Goal: Task Accomplishment & Management: Use online tool/utility

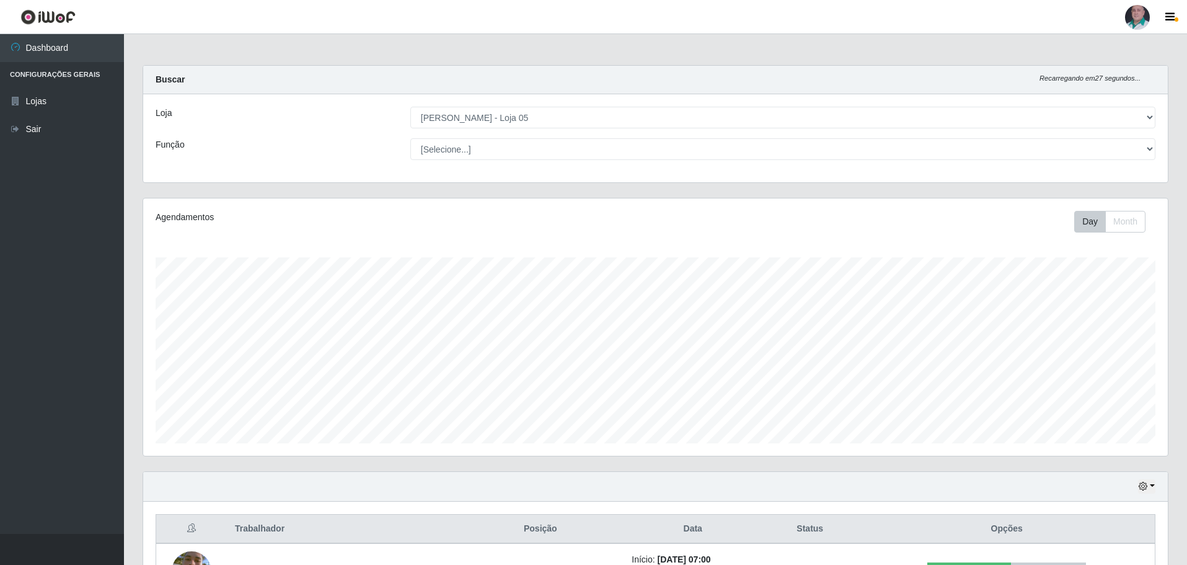
select select "252"
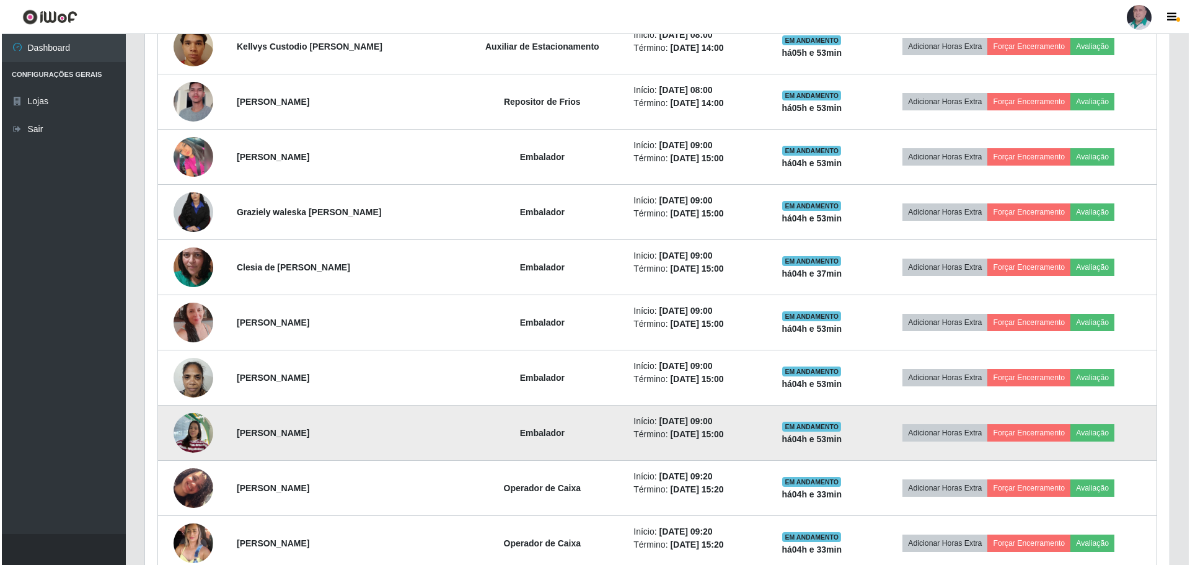
scroll to position [1215, 0]
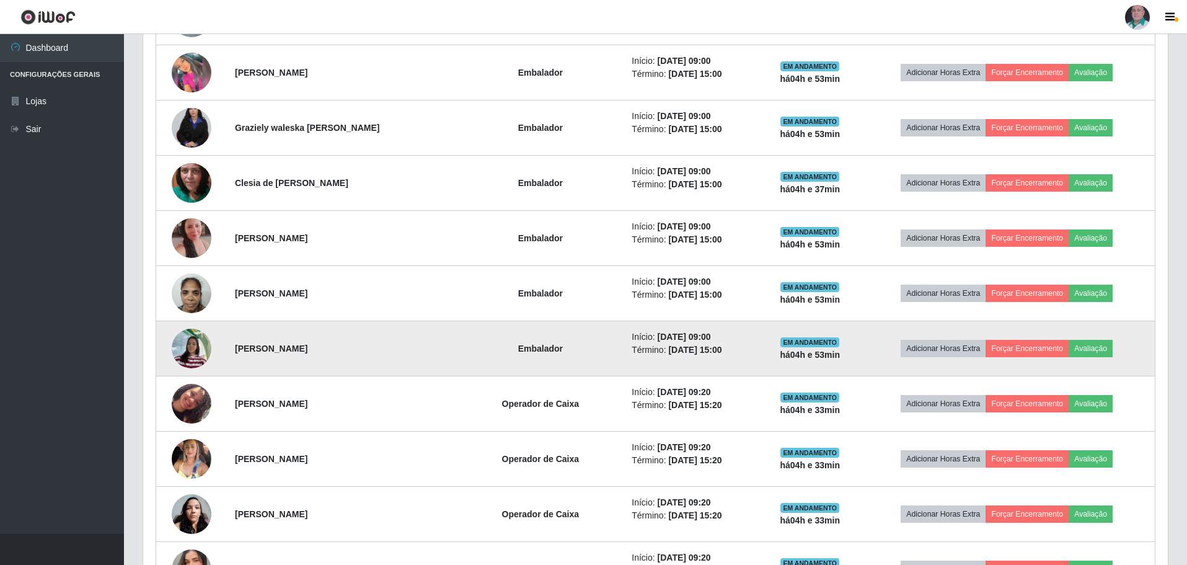
click at [200, 353] on img at bounding box center [192, 348] width 40 height 53
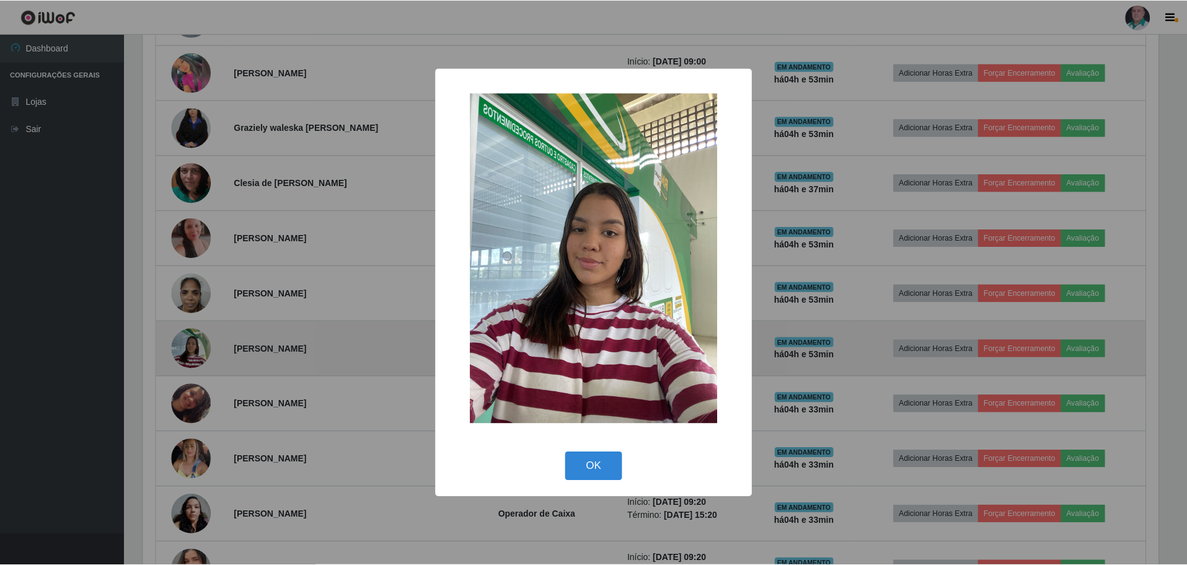
scroll to position [257, 1018]
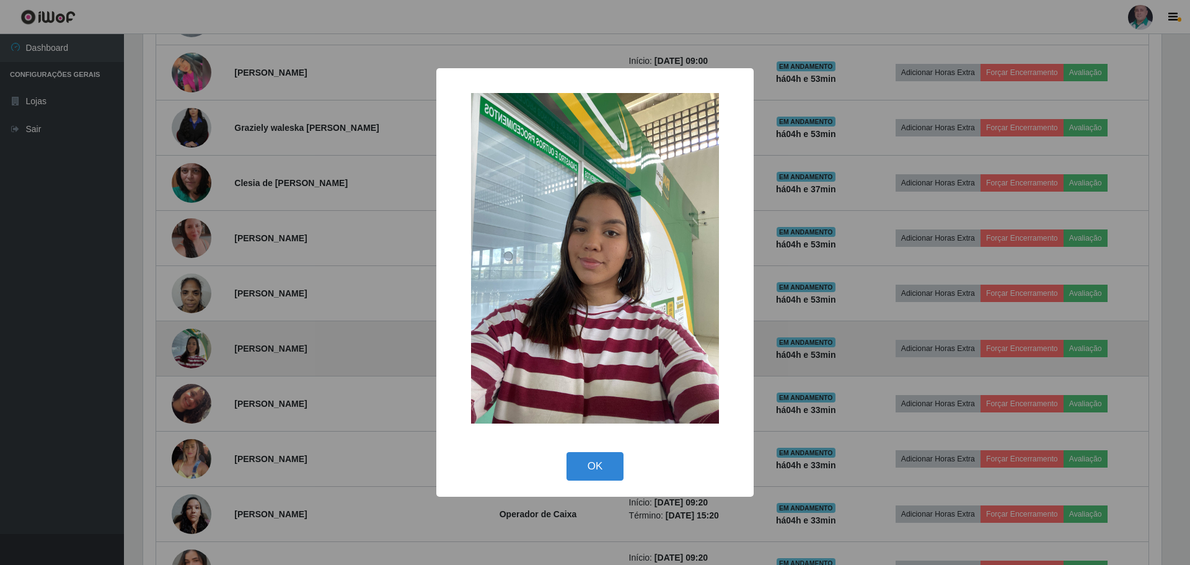
click at [200, 353] on div "× OK Cancel" at bounding box center [595, 282] width 1190 height 565
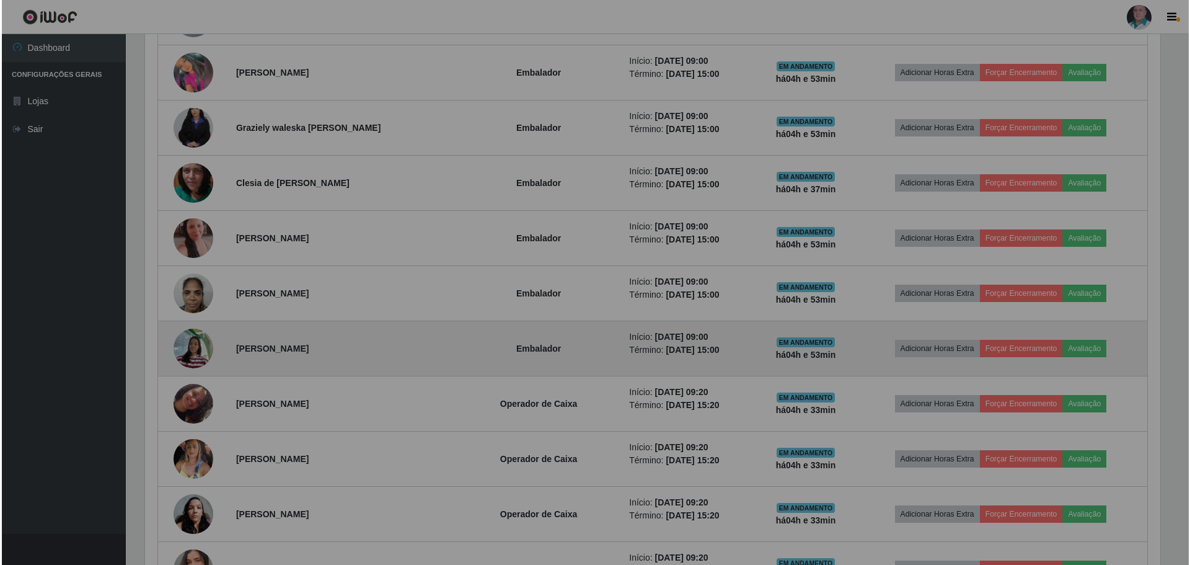
scroll to position [257, 1024]
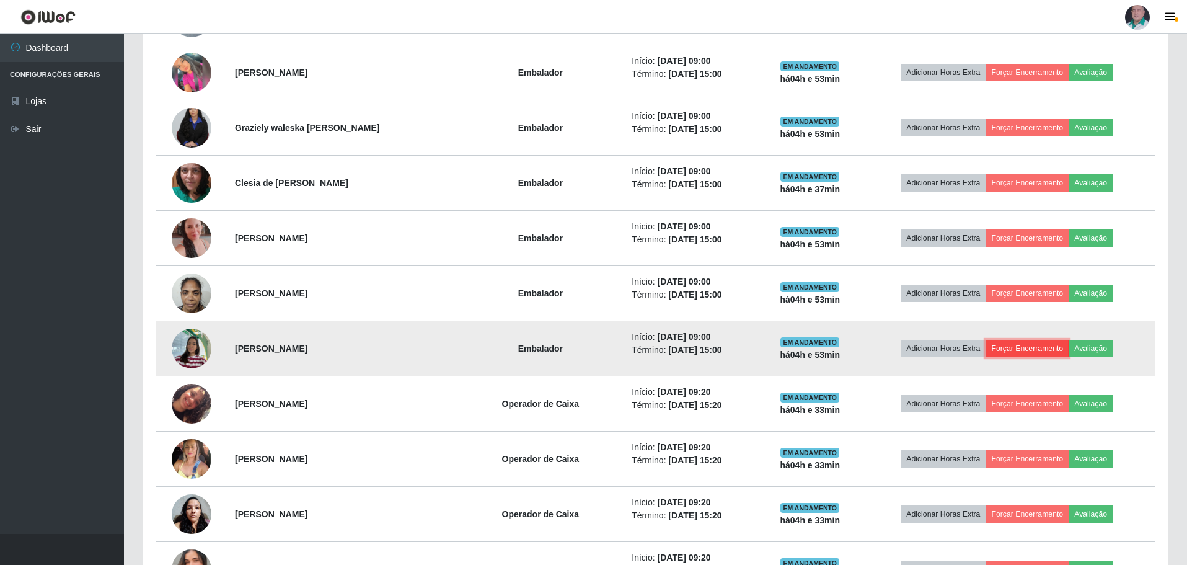
click at [1016, 350] on button "Forçar Encerramento" at bounding box center [1026, 348] width 83 height 17
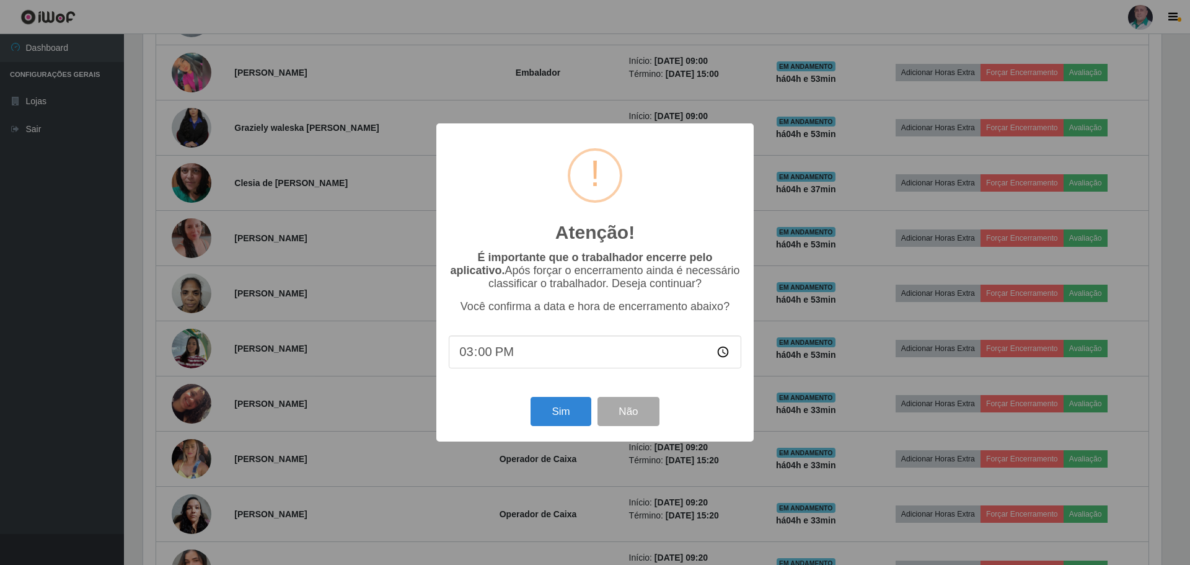
click at [461, 357] on input "15:00" at bounding box center [595, 351] width 293 height 33
type input "13:54"
click at [550, 410] on button "Sim" at bounding box center [560, 411] width 60 height 29
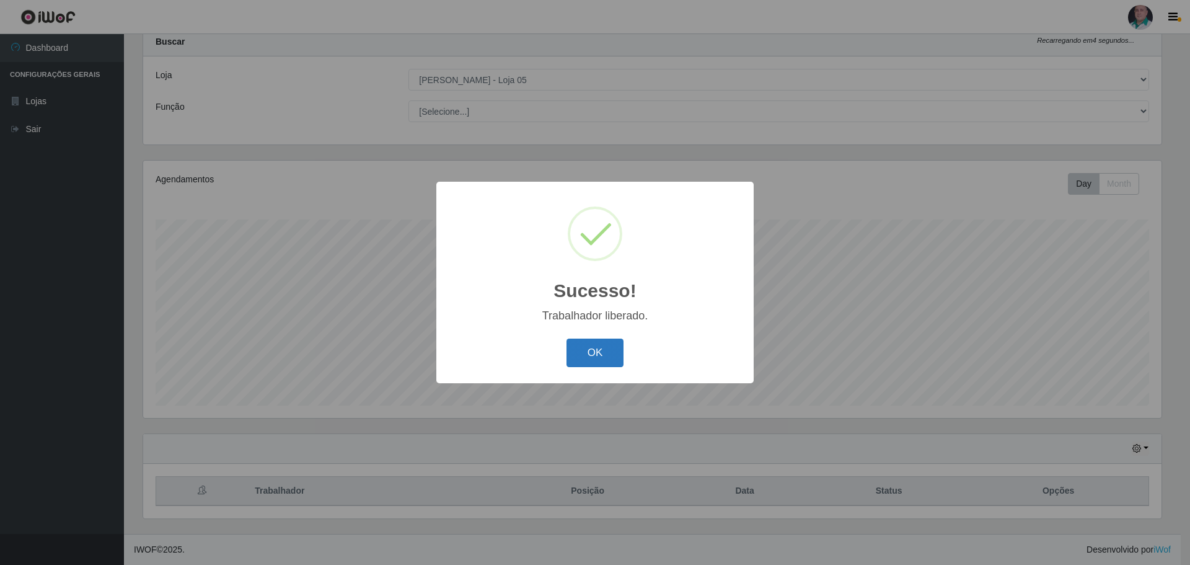
click at [591, 356] on button "OK" at bounding box center [595, 352] width 58 height 29
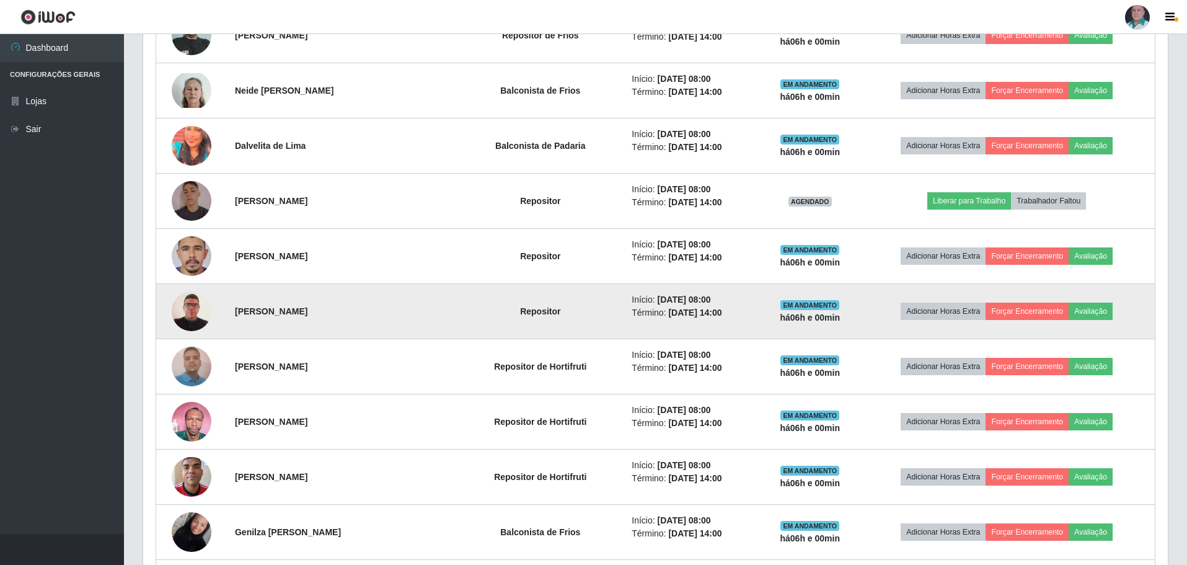
scroll to position [596, 0]
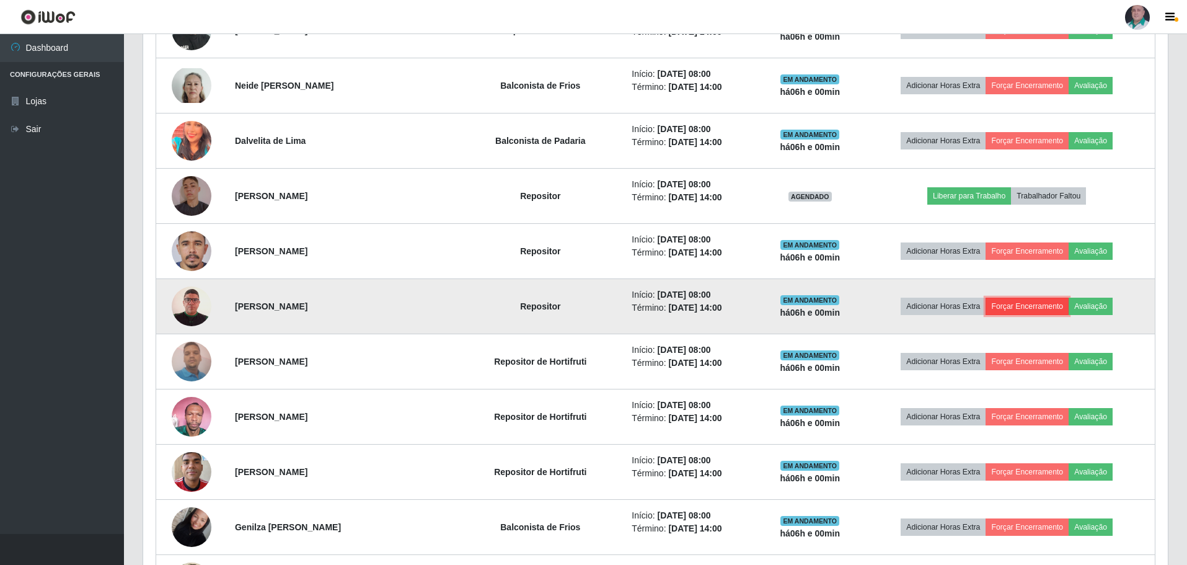
click at [1042, 306] on button "Forçar Encerramento" at bounding box center [1026, 305] width 83 height 17
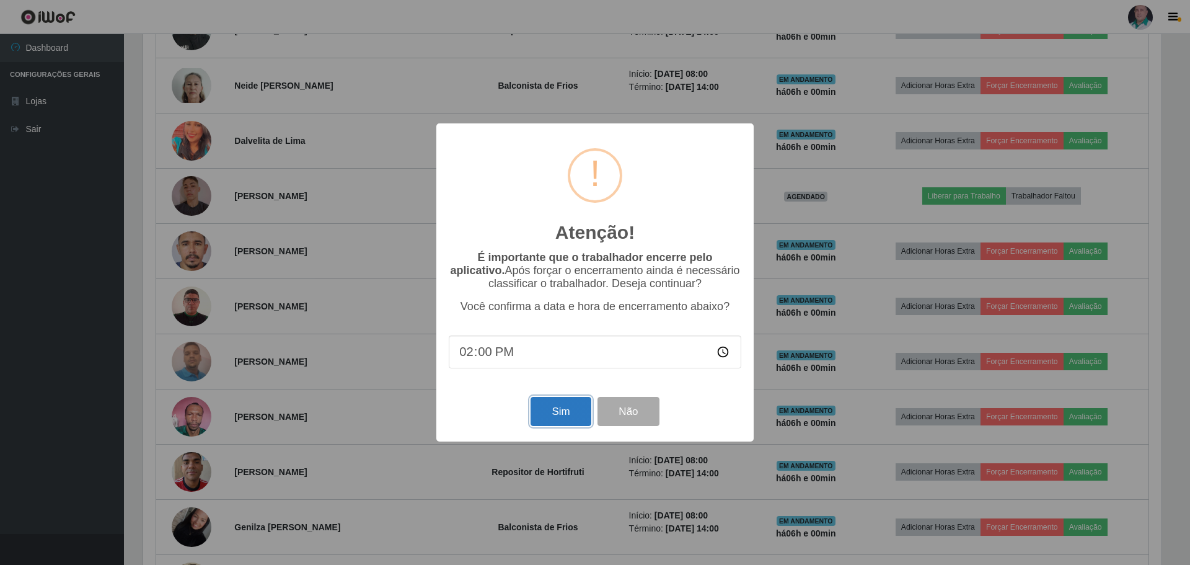
click at [545, 419] on button "Sim" at bounding box center [560, 411] width 60 height 29
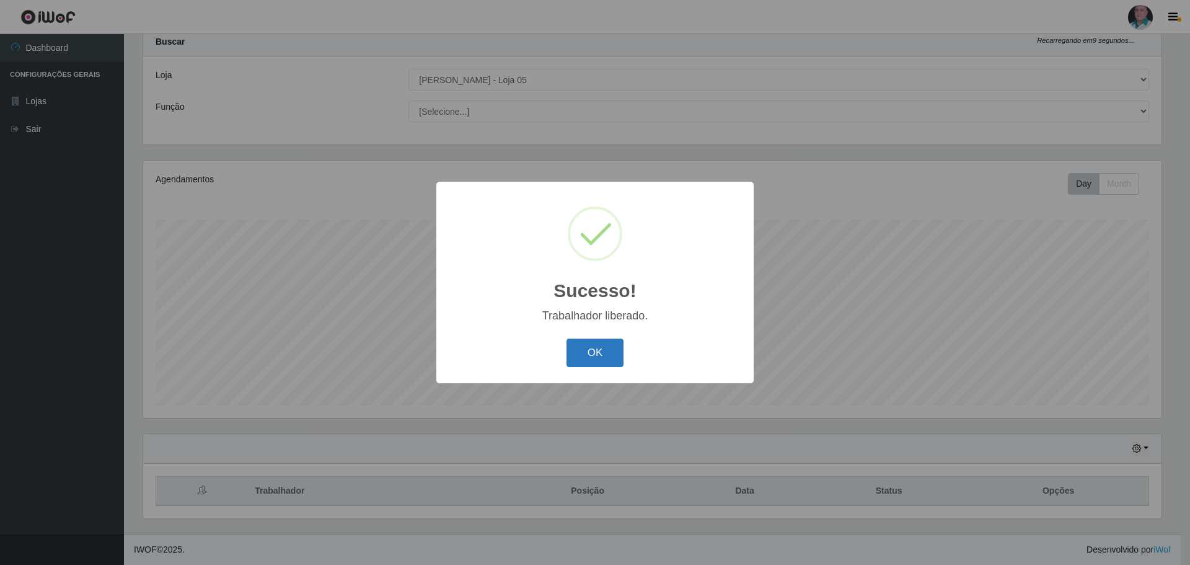
click at [600, 353] on button "OK" at bounding box center [595, 352] width 58 height 29
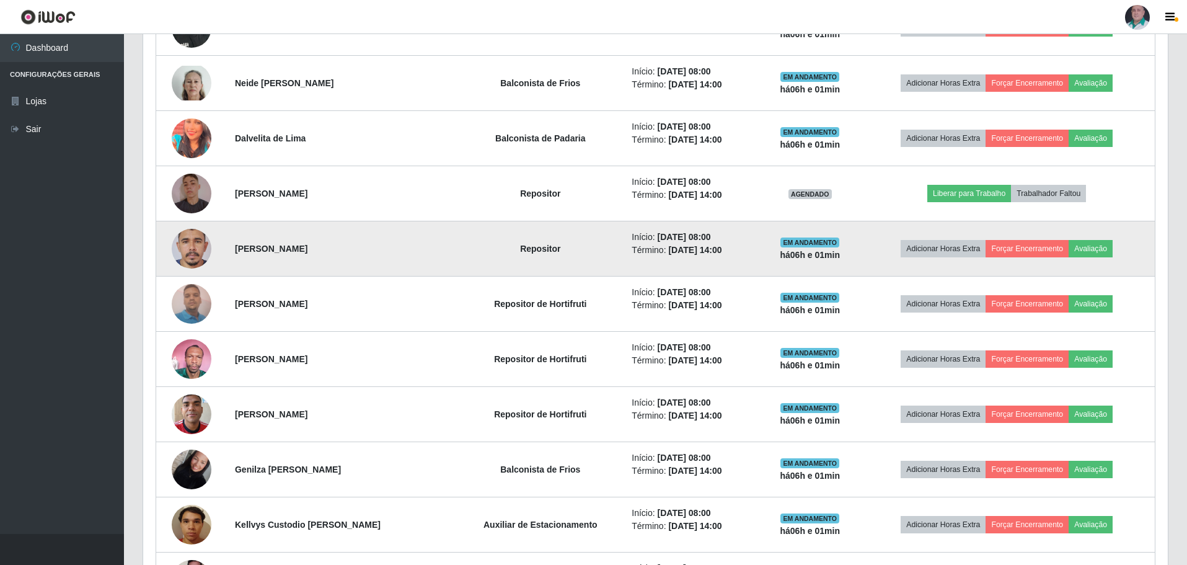
scroll to position [658, 0]
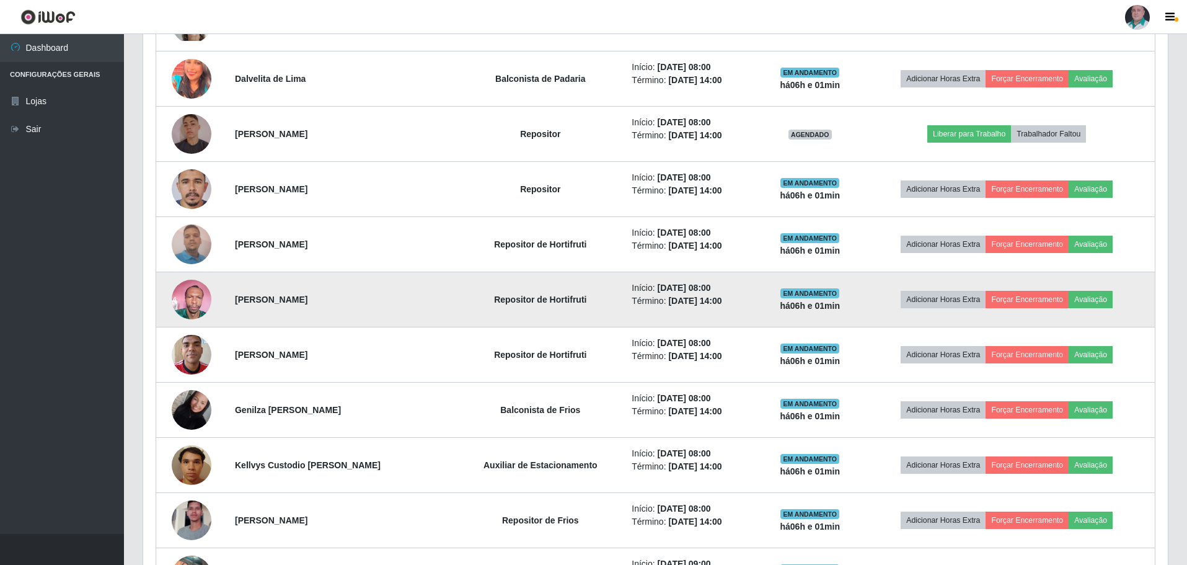
click at [1031, 289] on td "Adicionar Horas Extra Forçar Encerramento Avaliação" at bounding box center [1006, 299] width 296 height 55
click at [1031, 297] on button "Forçar Encerramento" at bounding box center [1026, 299] width 83 height 17
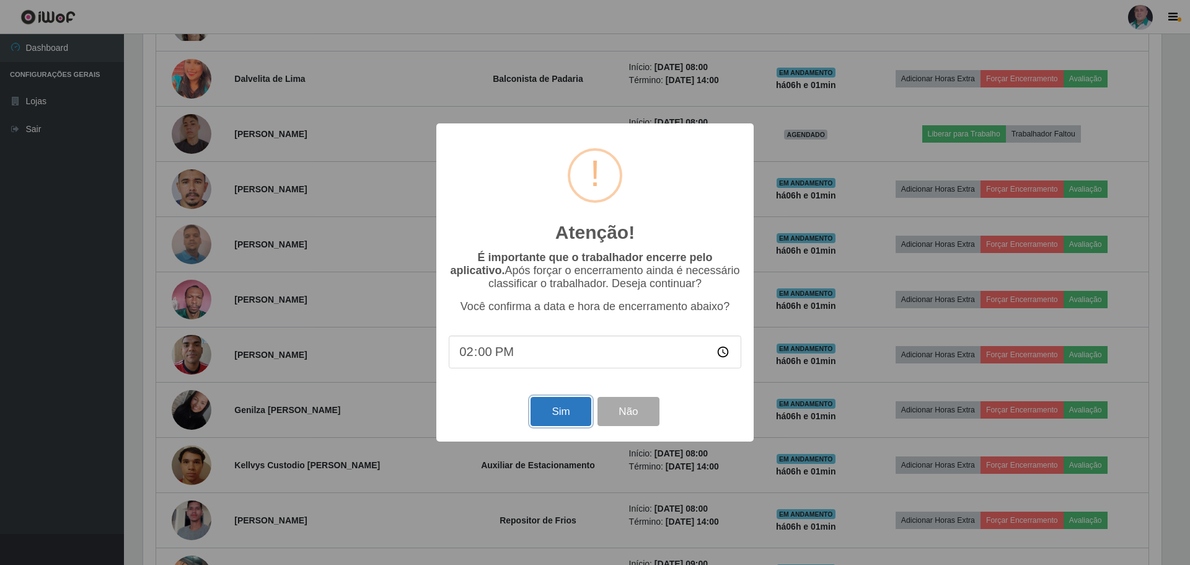
click at [569, 415] on button "Sim" at bounding box center [560, 411] width 60 height 29
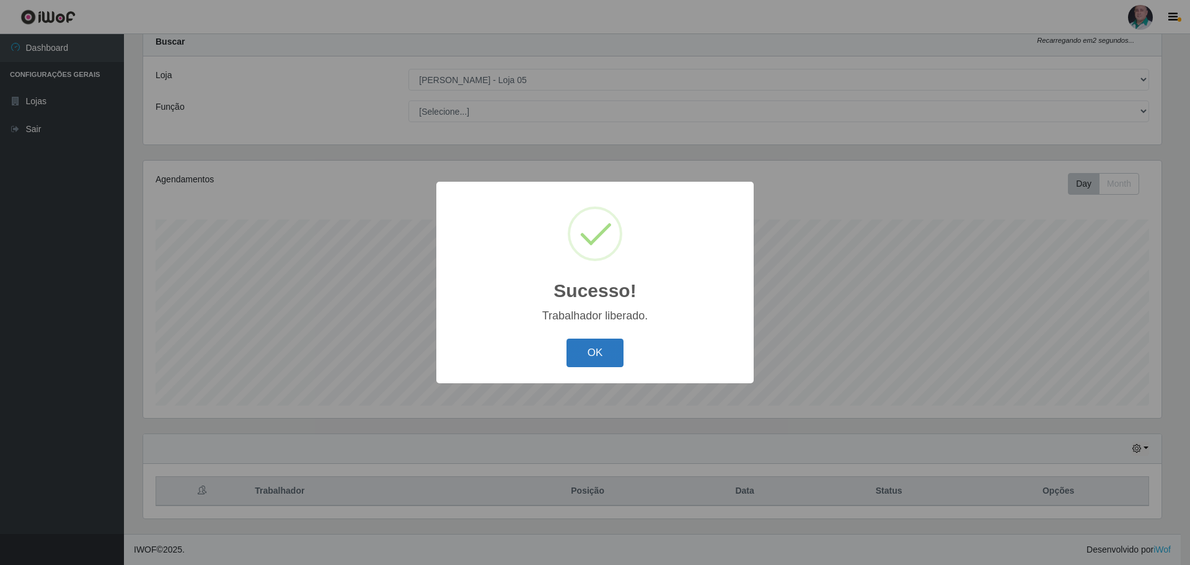
click at [571, 358] on button "OK" at bounding box center [595, 352] width 58 height 29
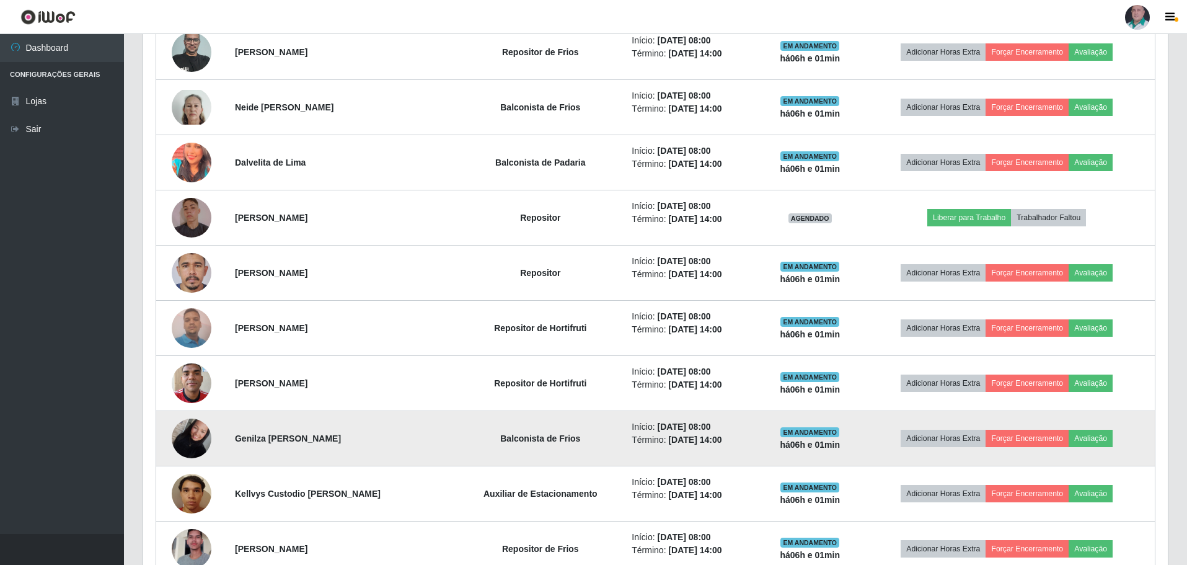
scroll to position [596, 0]
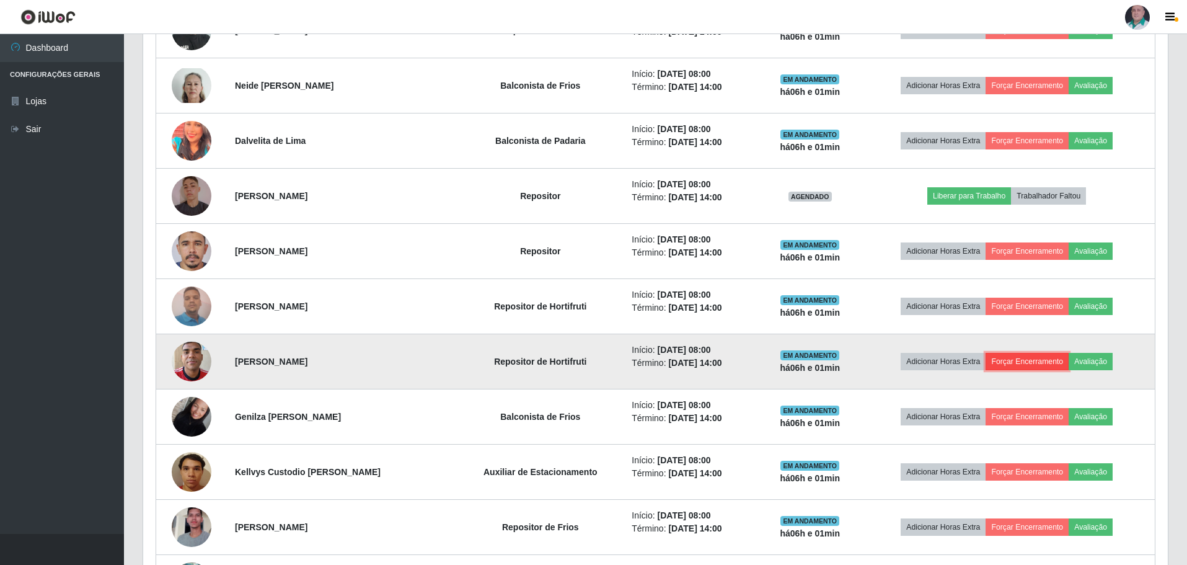
click at [1037, 358] on button "Forçar Encerramento" at bounding box center [1026, 361] width 83 height 17
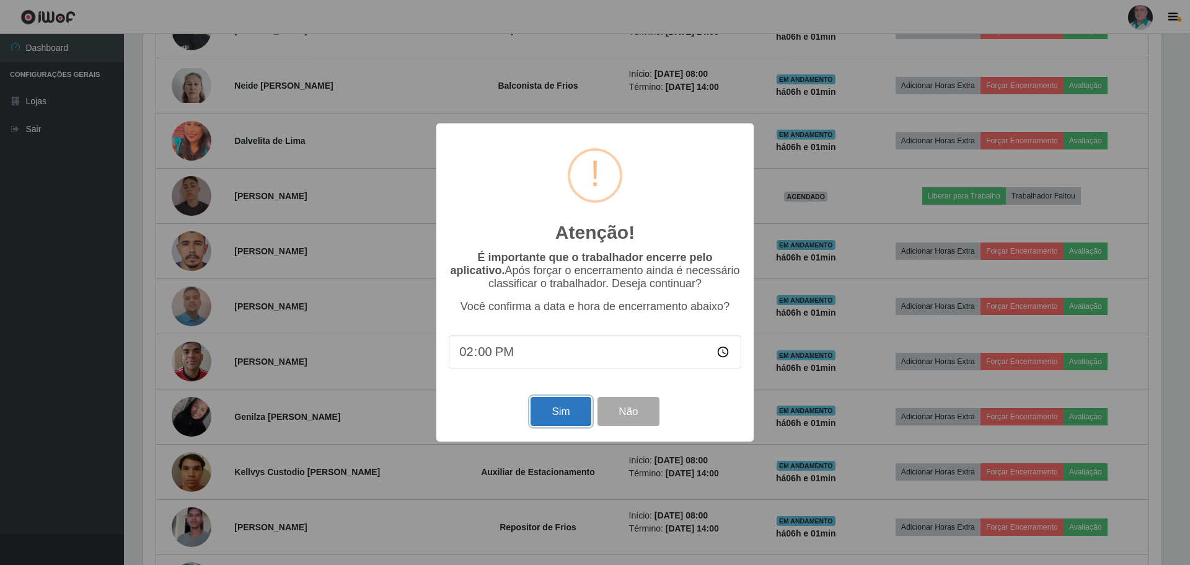
click at [562, 407] on button "Sim" at bounding box center [560, 411] width 60 height 29
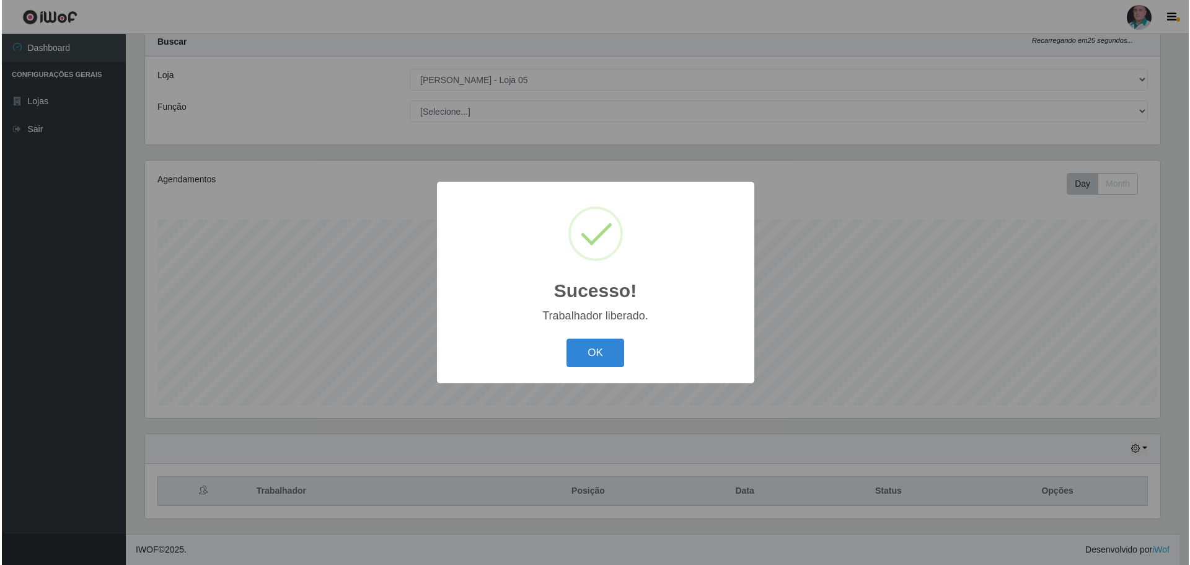
scroll to position [0, 0]
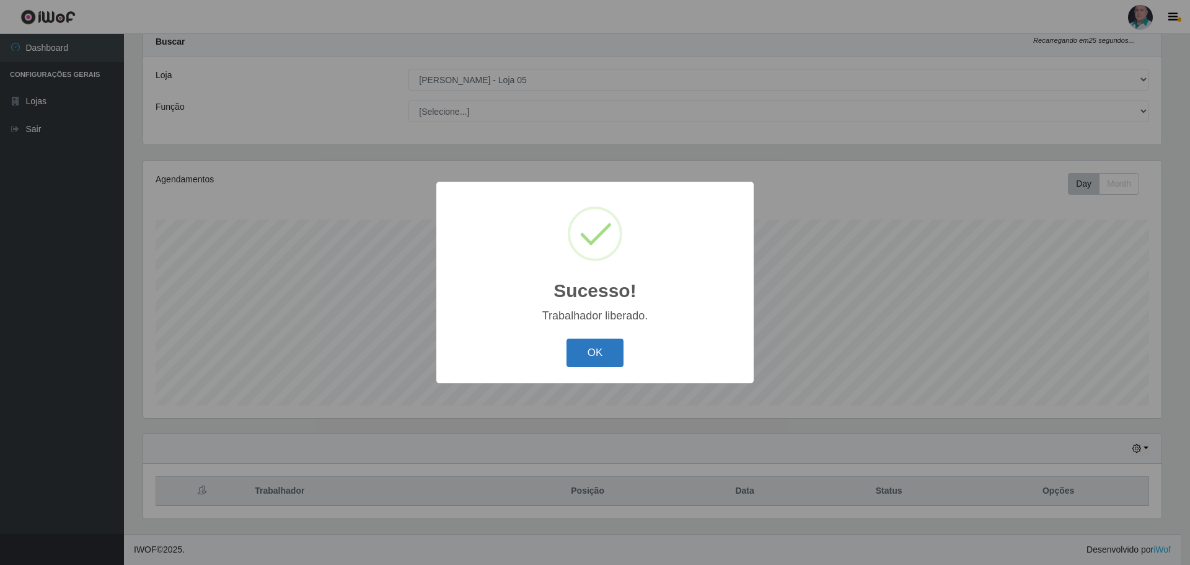
click at [594, 352] on button "OK" at bounding box center [595, 352] width 58 height 29
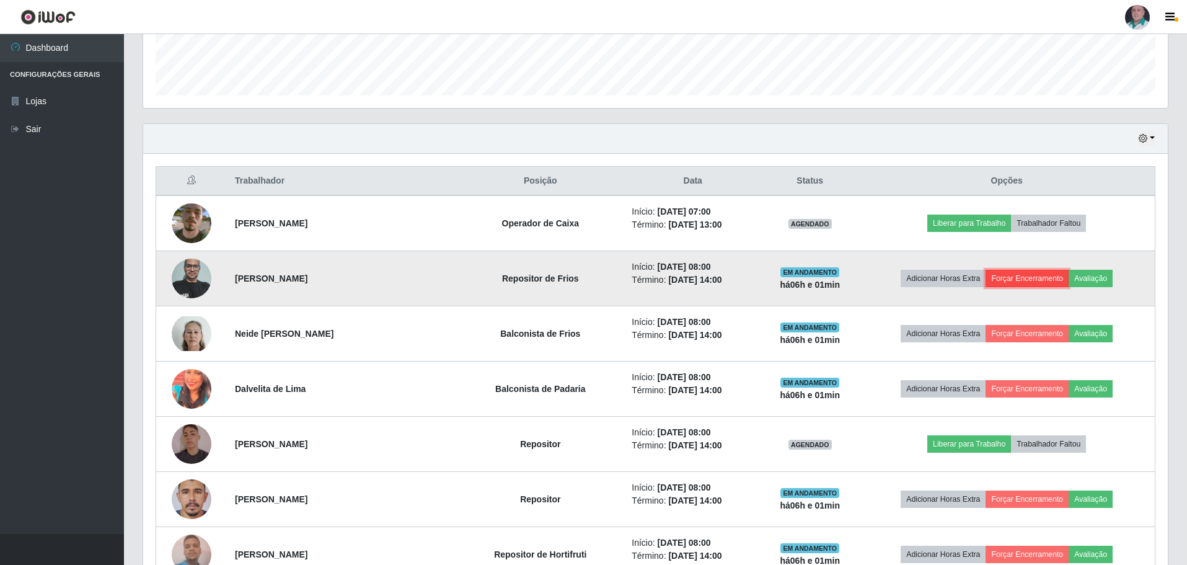
click at [1047, 280] on button "Forçar Encerramento" at bounding box center [1026, 278] width 83 height 17
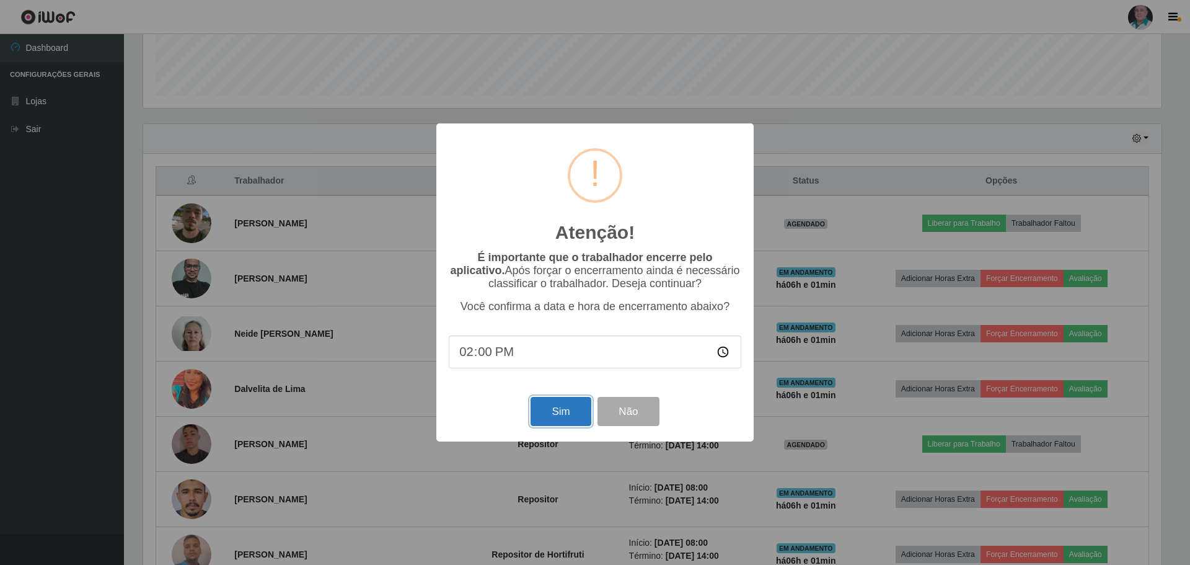
click at [545, 413] on button "Sim" at bounding box center [560, 411] width 60 height 29
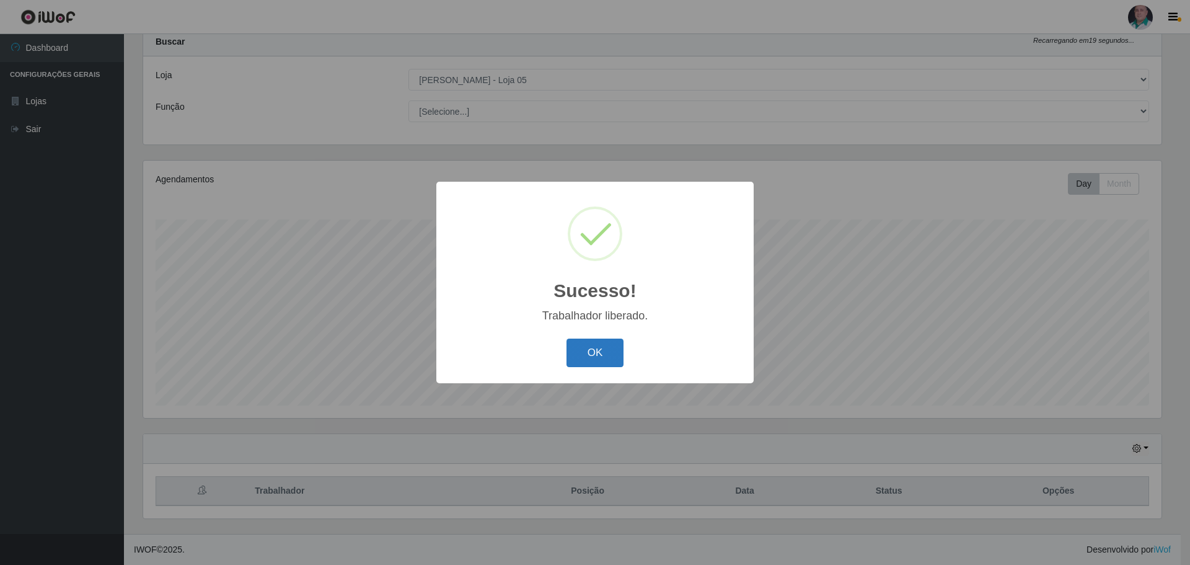
click at [583, 356] on button "OK" at bounding box center [595, 352] width 58 height 29
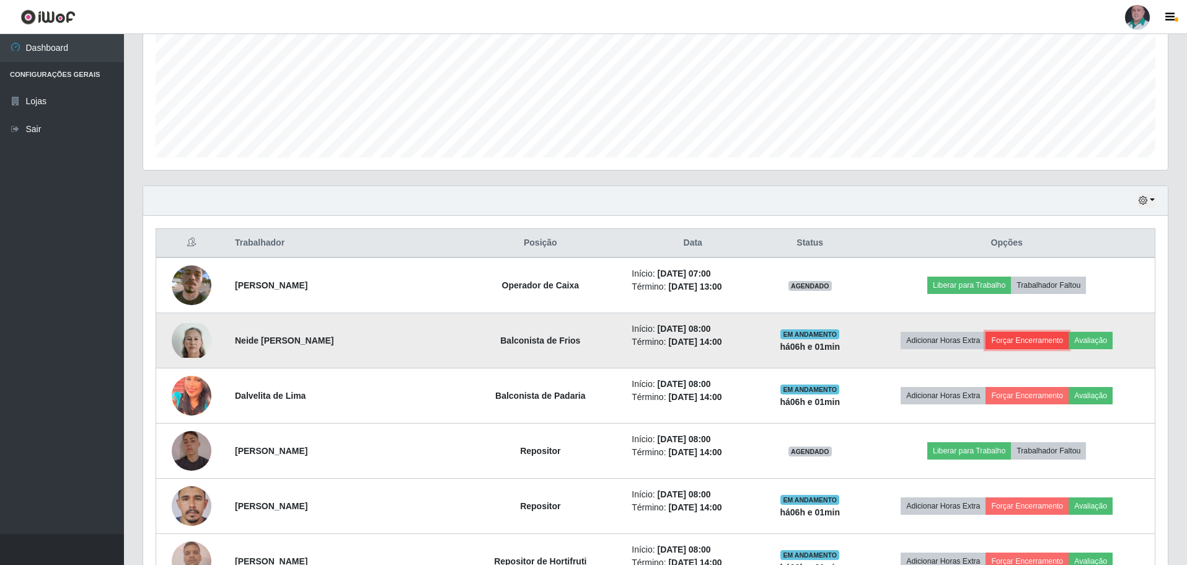
click at [1040, 338] on button "Forçar Encerramento" at bounding box center [1026, 340] width 83 height 17
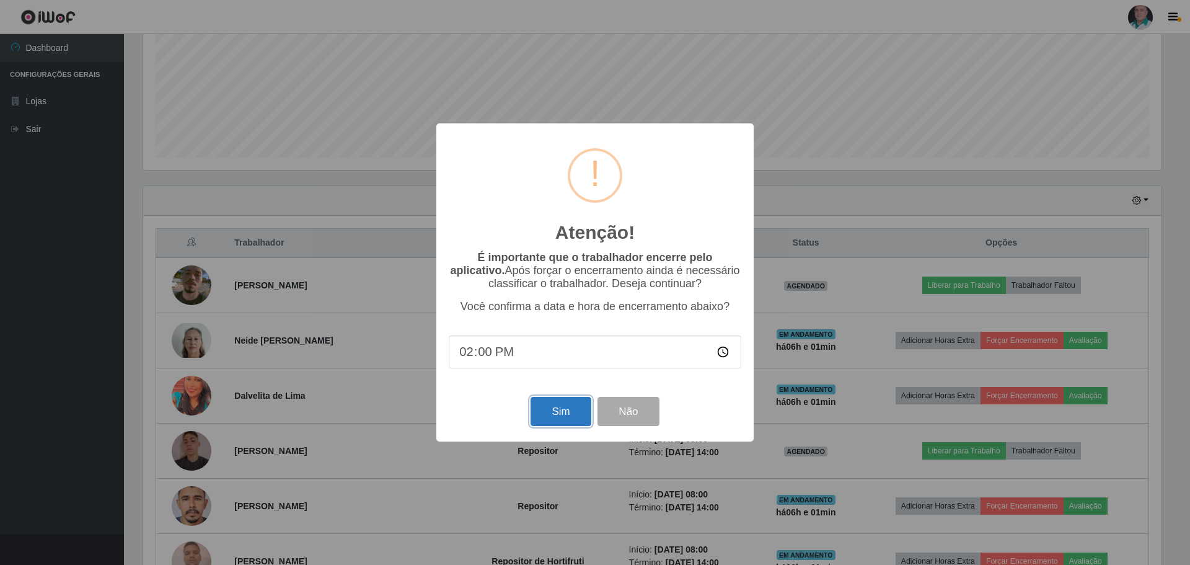
click at [551, 411] on button "Sim" at bounding box center [560, 411] width 60 height 29
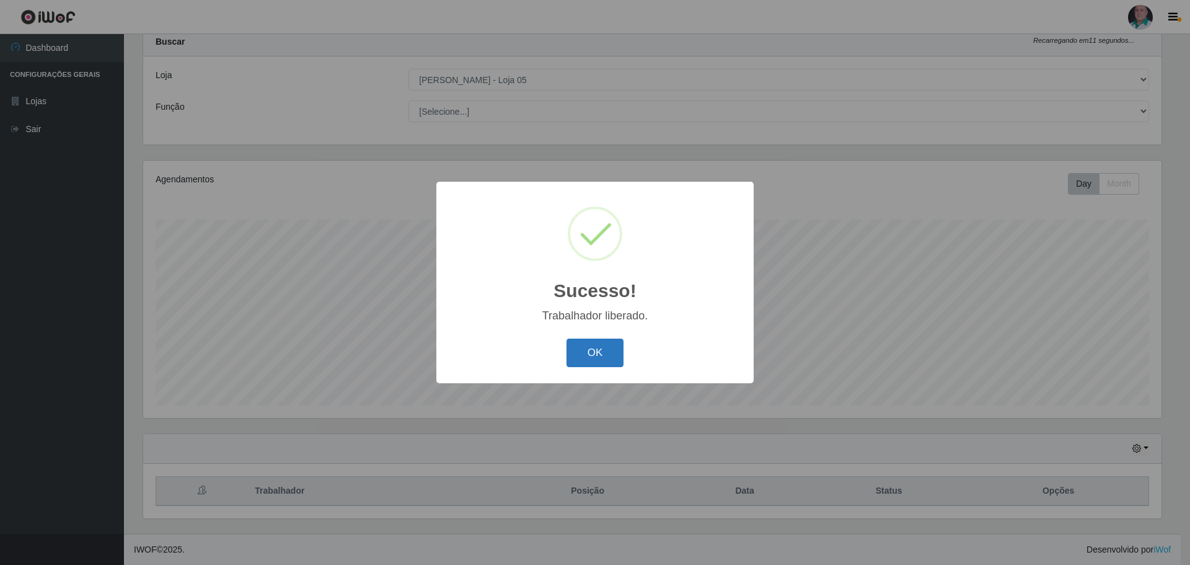
click at [595, 356] on button "OK" at bounding box center [595, 352] width 58 height 29
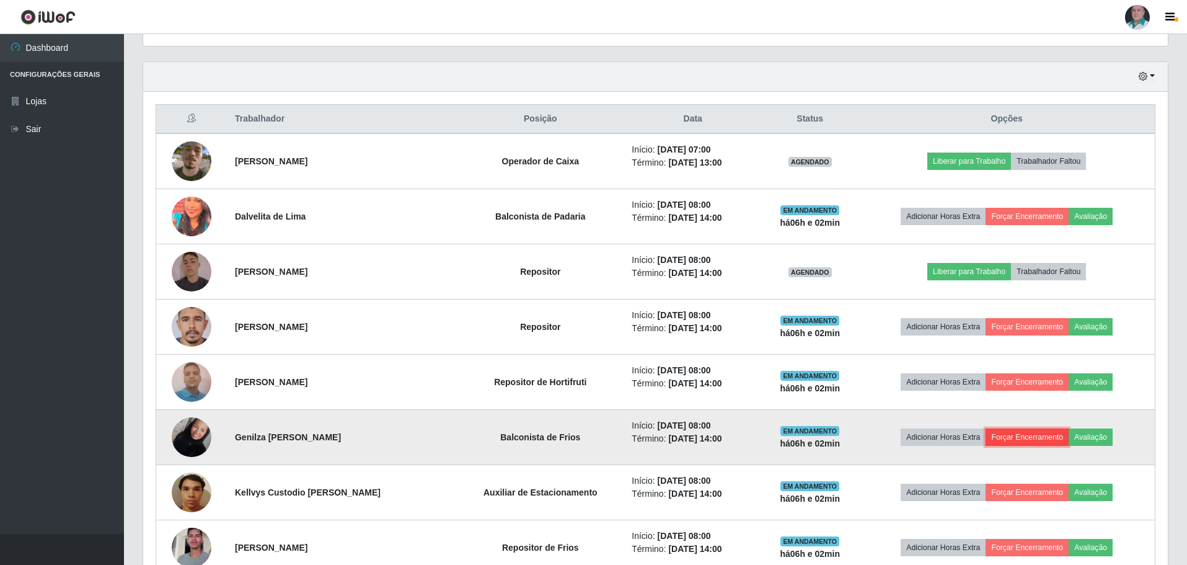
click at [1017, 436] on button "Forçar Encerramento" at bounding box center [1026, 436] width 83 height 17
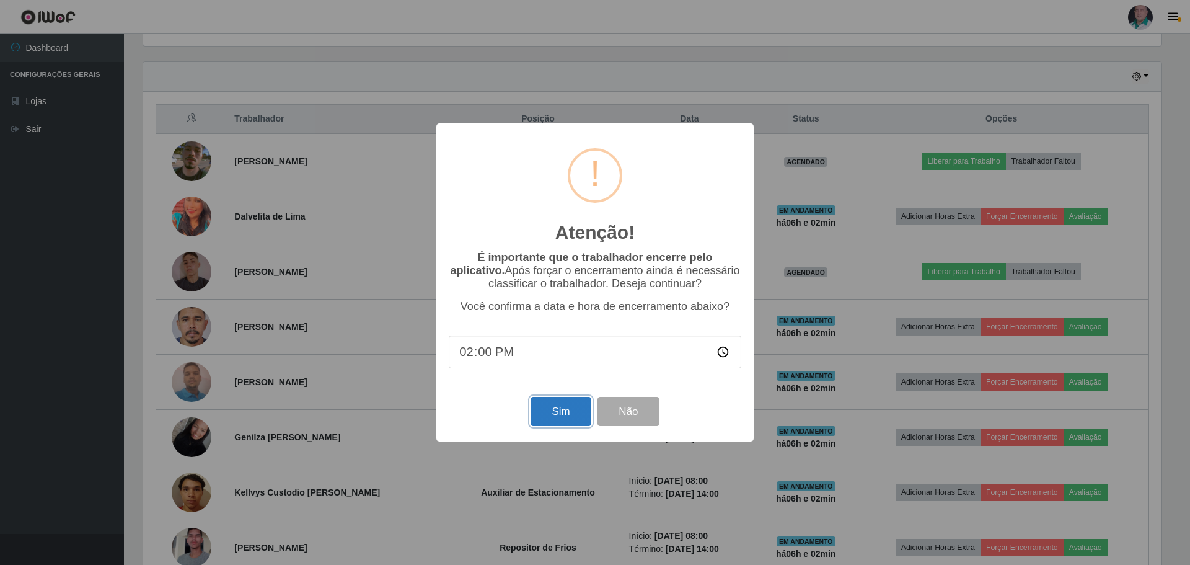
click at [565, 418] on button "Sim" at bounding box center [560, 411] width 60 height 29
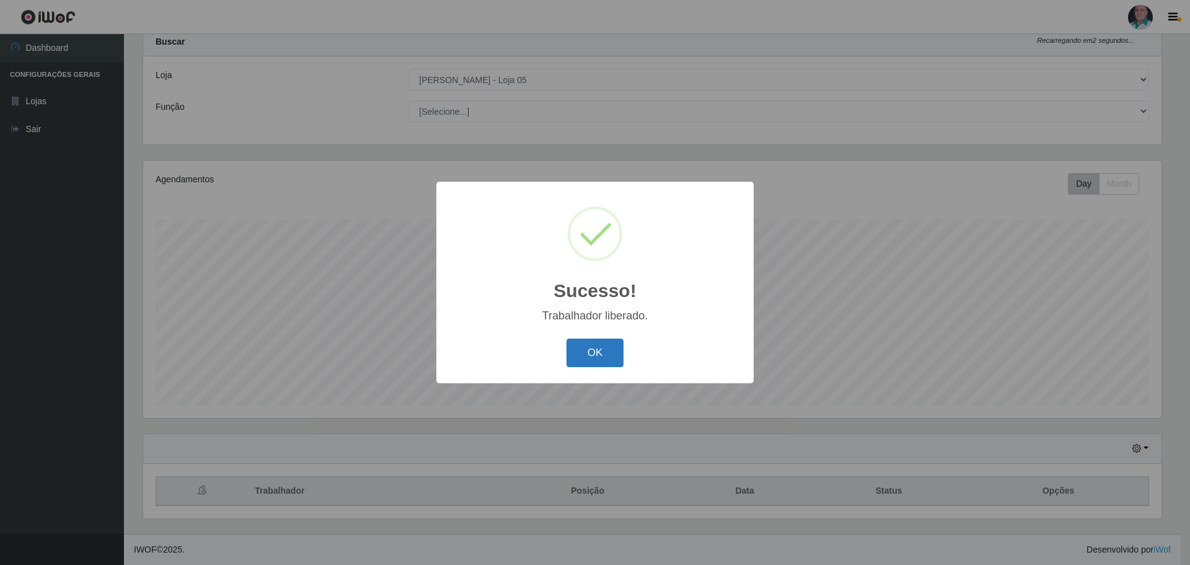
click at [584, 357] on button "OK" at bounding box center [595, 352] width 58 height 29
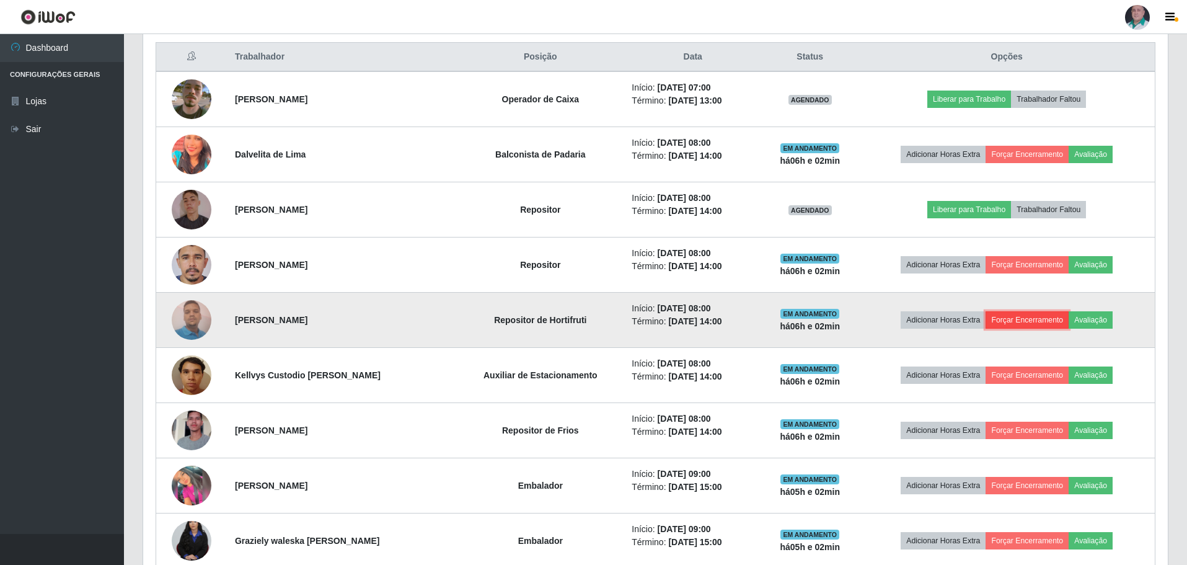
click at [1031, 319] on button "Forçar Encerramento" at bounding box center [1026, 319] width 83 height 17
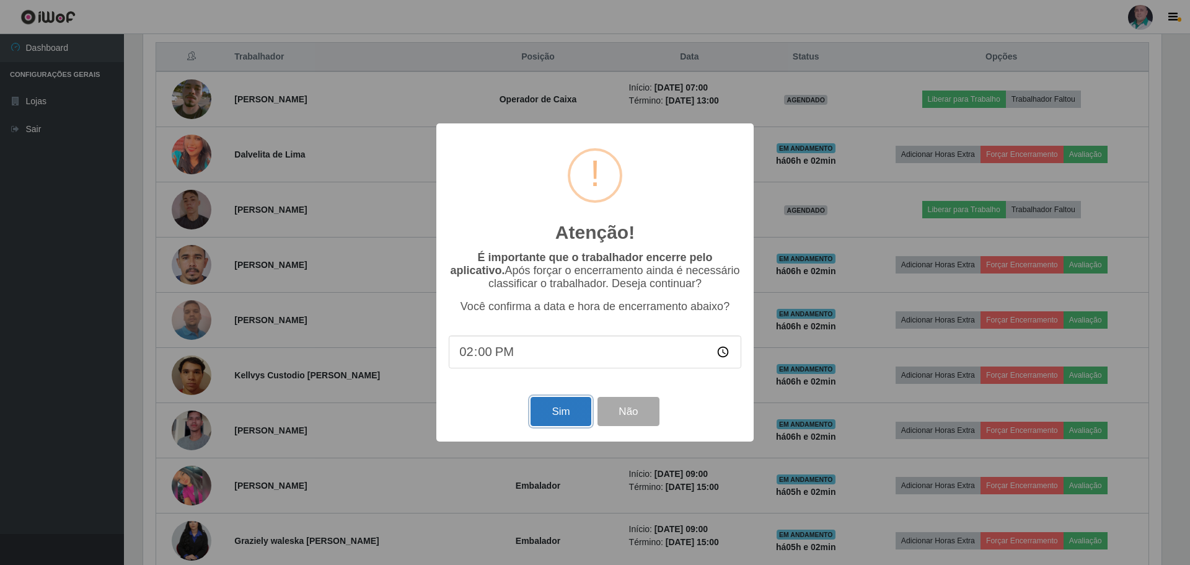
click at [558, 413] on button "Sim" at bounding box center [560, 411] width 60 height 29
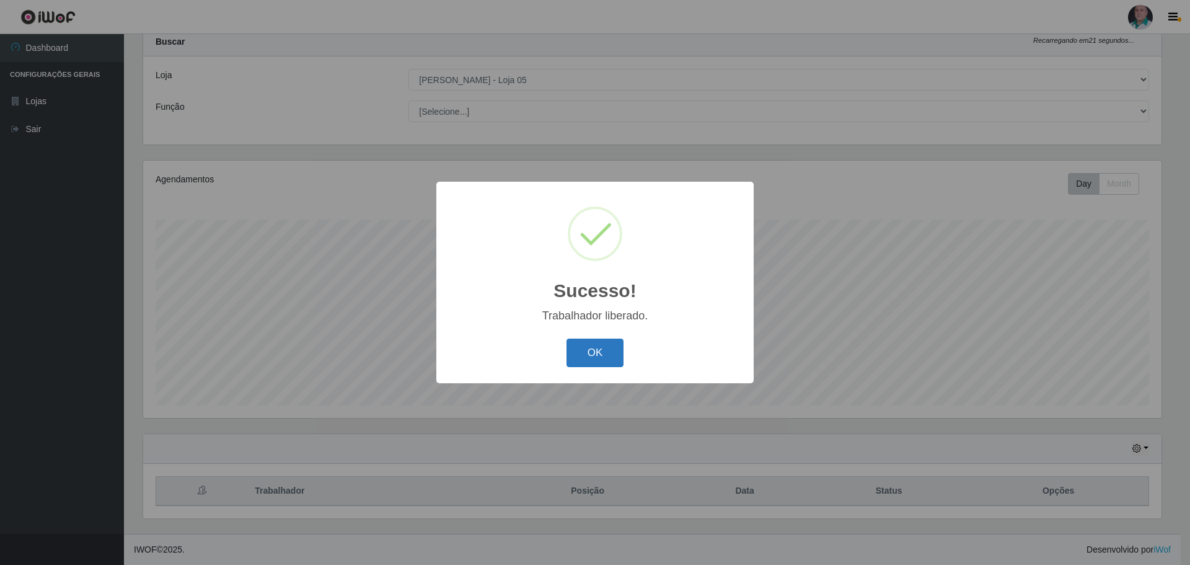
click at [594, 353] on button "OK" at bounding box center [595, 352] width 58 height 29
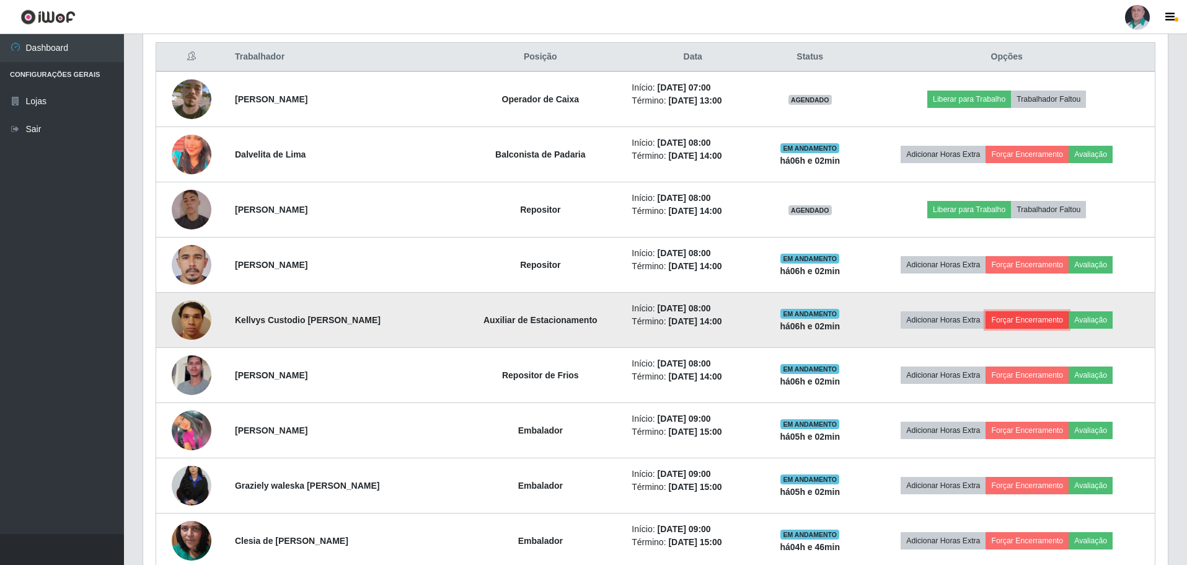
click at [1036, 318] on button "Forçar Encerramento" at bounding box center [1026, 319] width 83 height 17
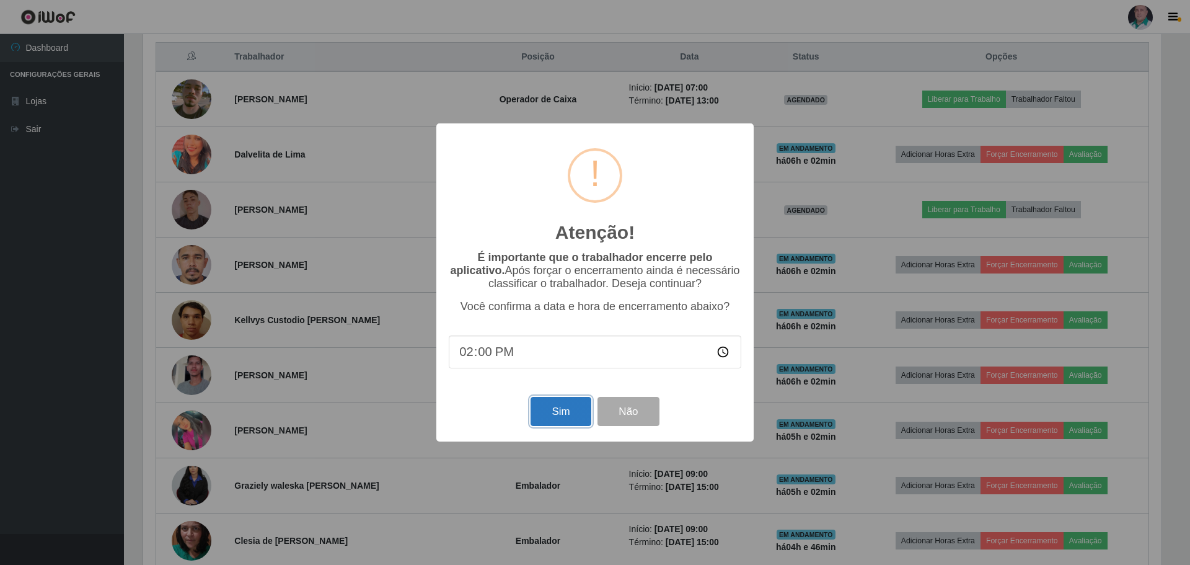
click at [555, 418] on button "Sim" at bounding box center [560, 411] width 60 height 29
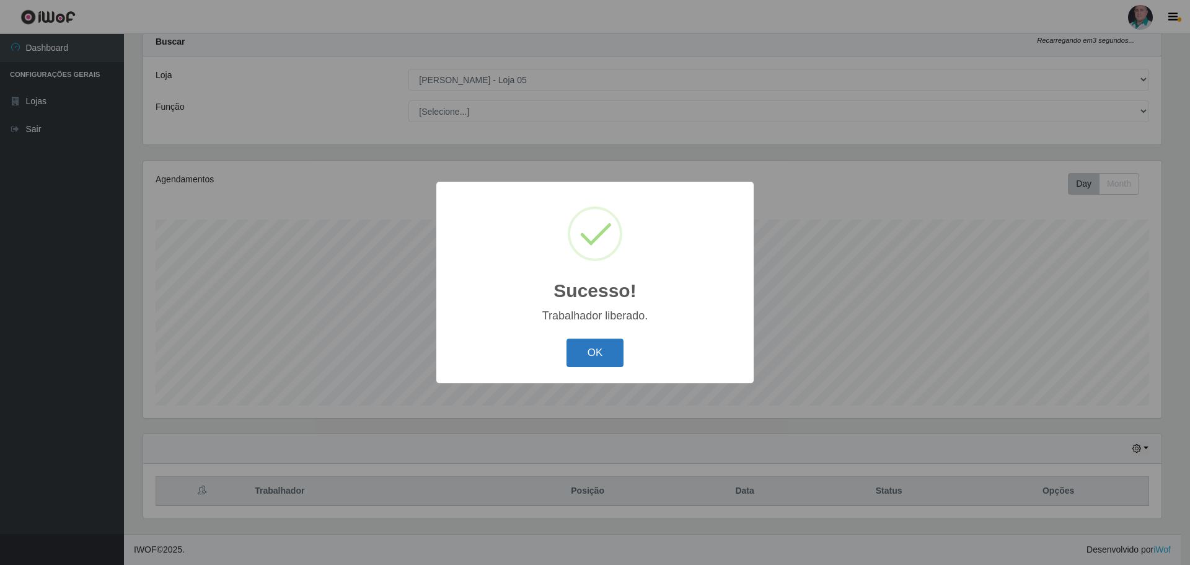
click at [597, 354] on button "OK" at bounding box center [595, 352] width 58 height 29
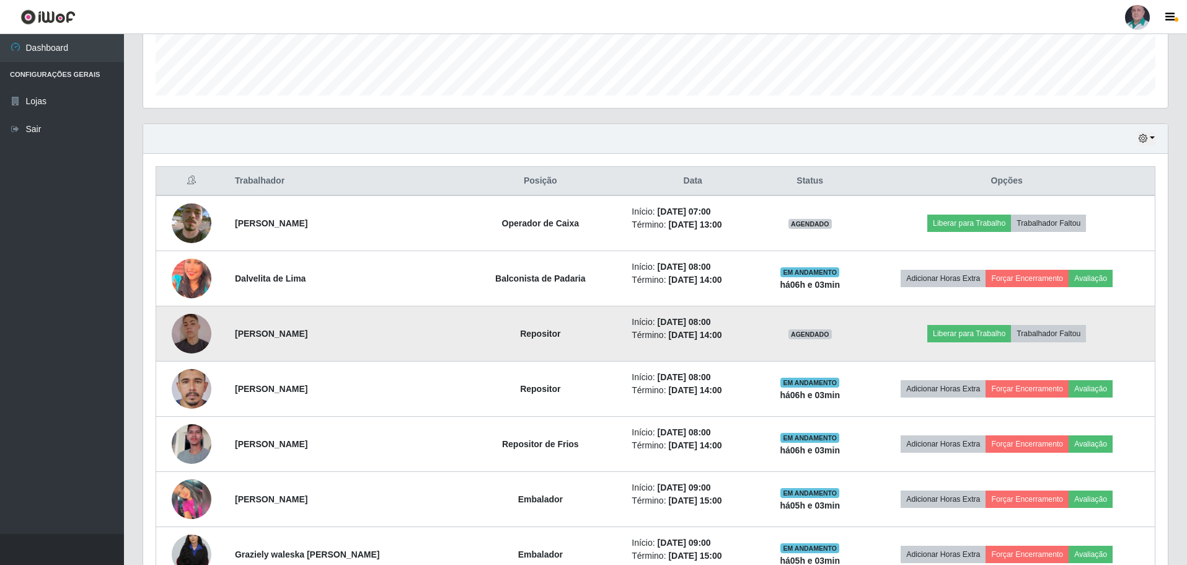
scroll to position [410, 0]
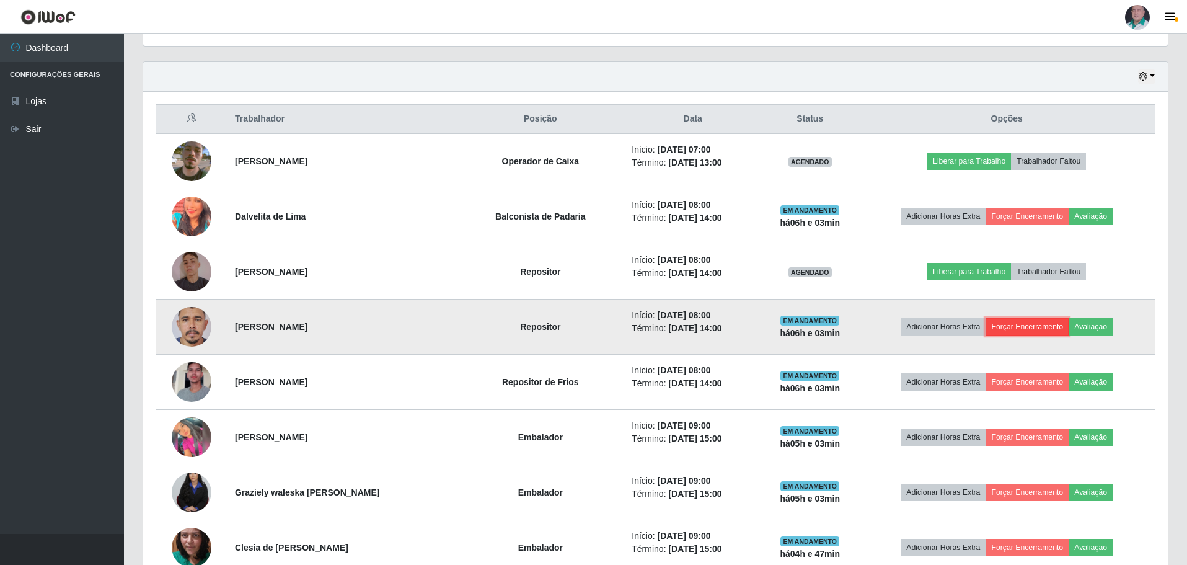
click at [1034, 320] on button "Forçar Encerramento" at bounding box center [1026, 326] width 83 height 17
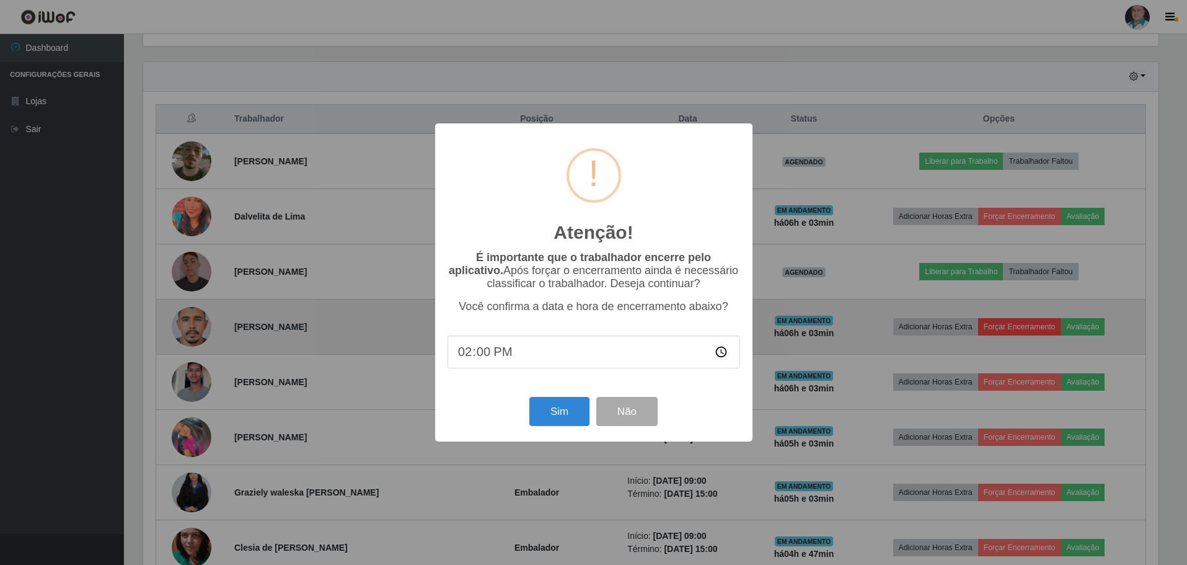
scroll to position [257, 1018]
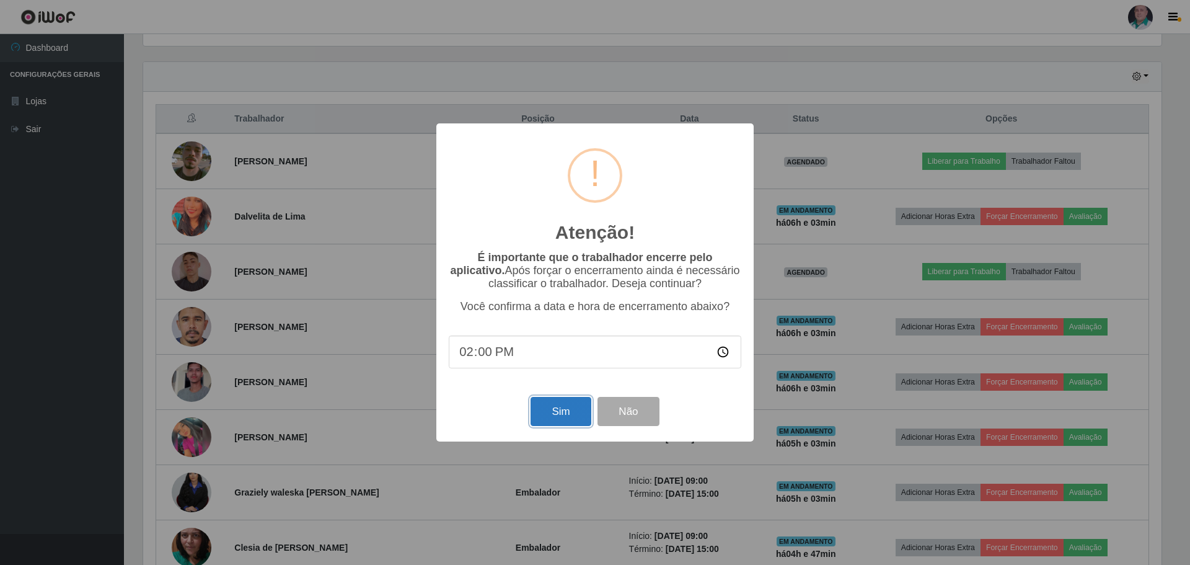
click at [555, 416] on button "Sim" at bounding box center [560, 411] width 60 height 29
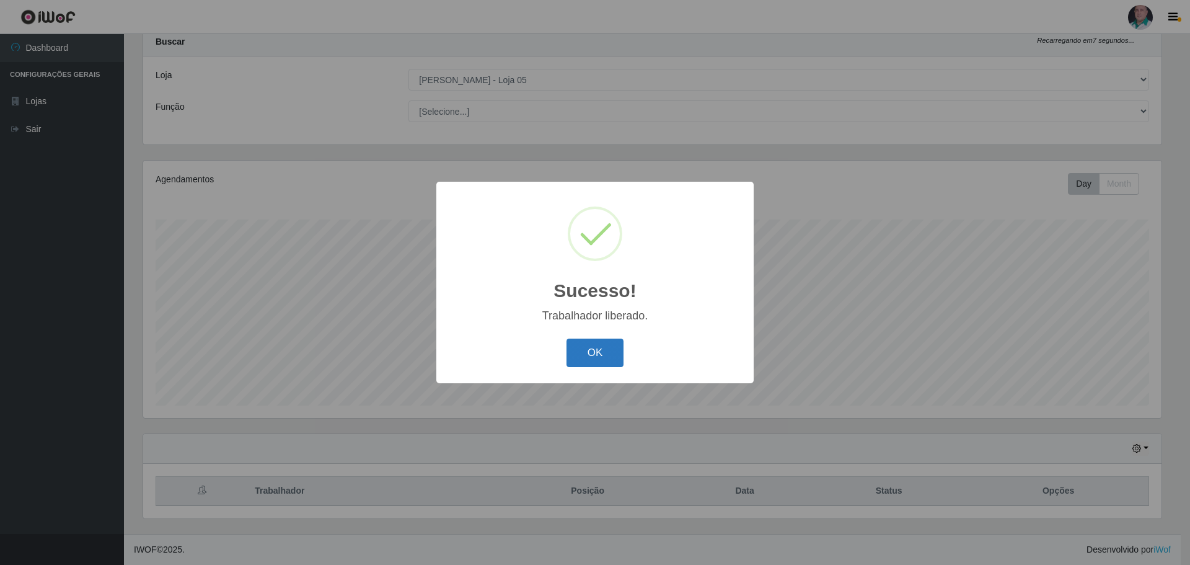
click at [604, 350] on button "OK" at bounding box center [595, 352] width 58 height 29
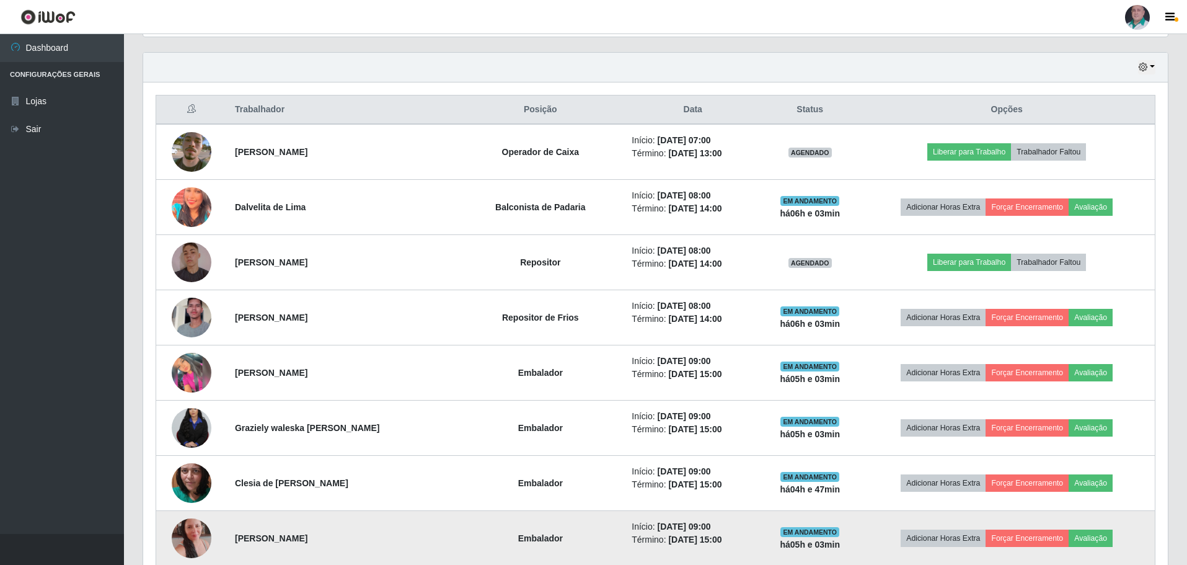
scroll to position [410, 0]
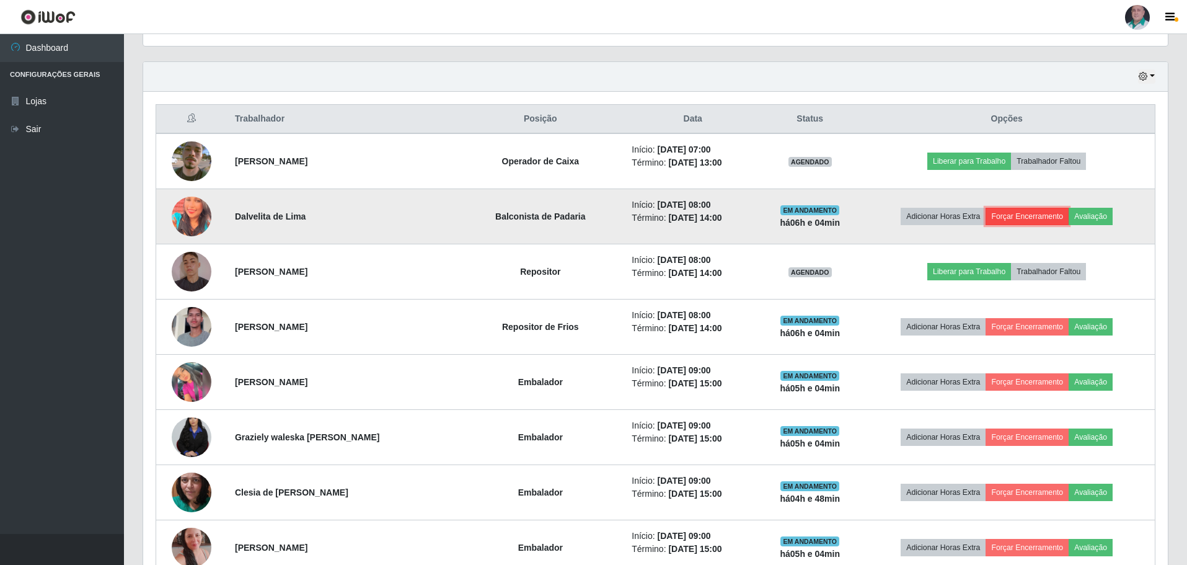
click at [1035, 213] on button "Forçar Encerramento" at bounding box center [1026, 216] width 83 height 17
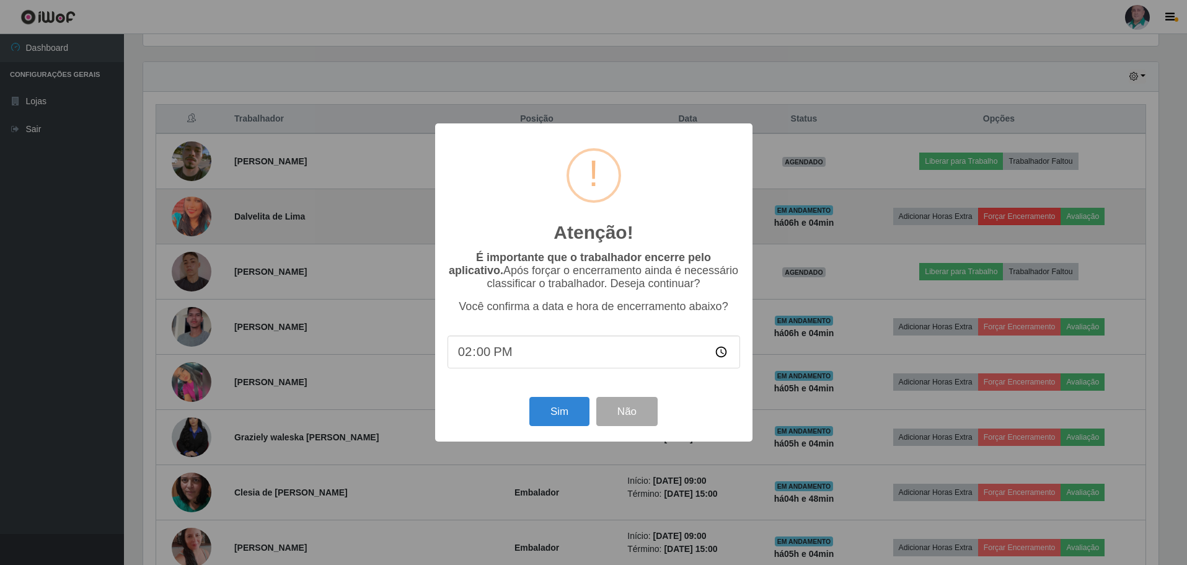
scroll to position [257, 1018]
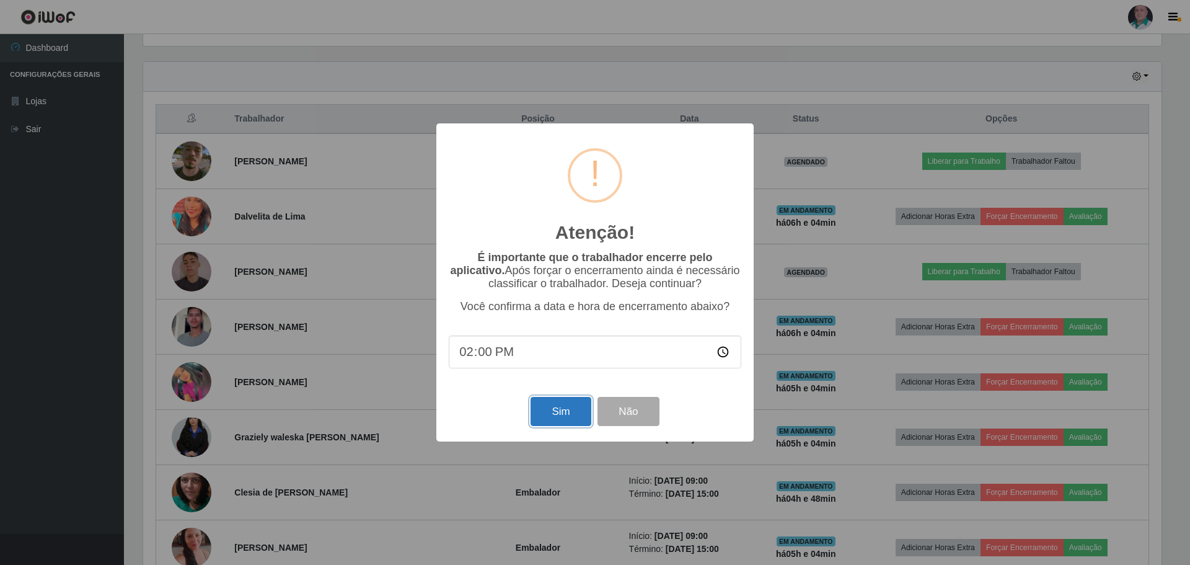
click at [561, 416] on button "Sim" at bounding box center [560, 411] width 60 height 29
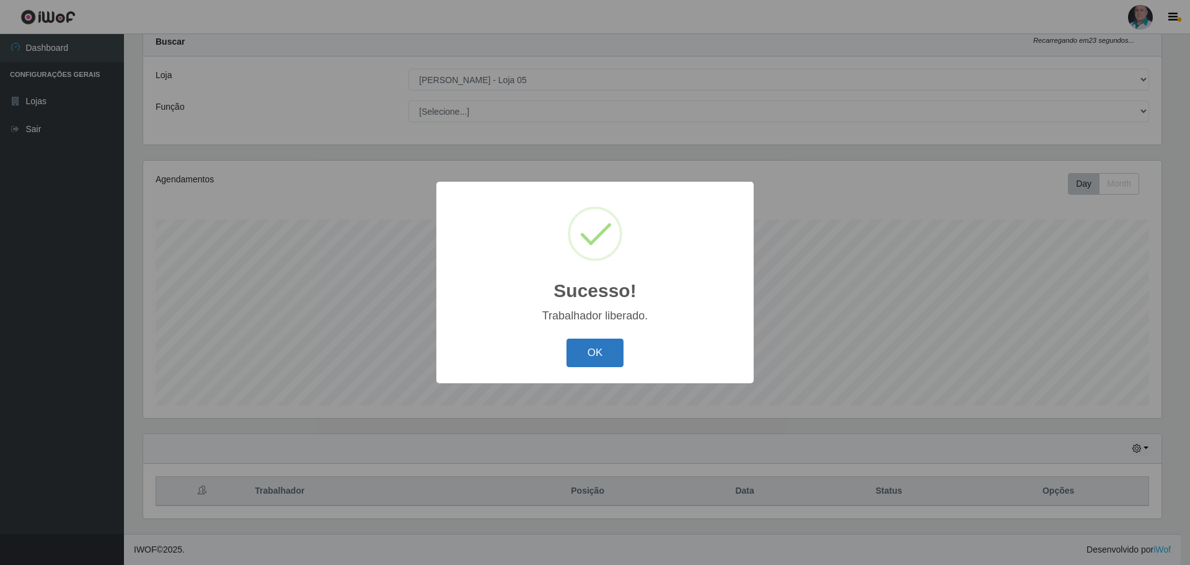
click at [605, 340] on button "OK" at bounding box center [595, 352] width 58 height 29
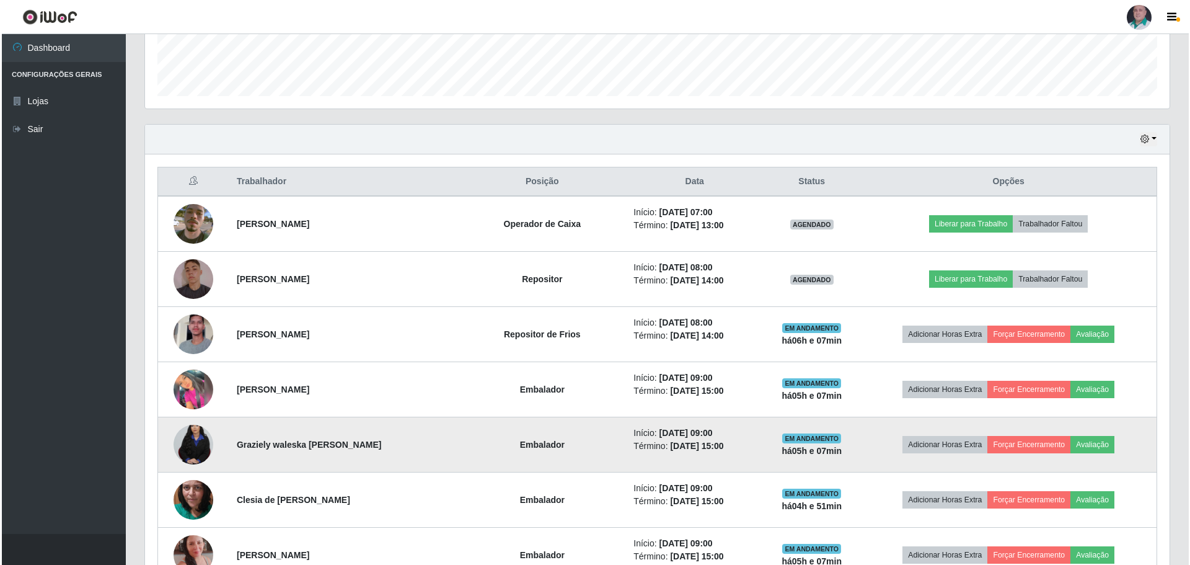
scroll to position [348, 0]
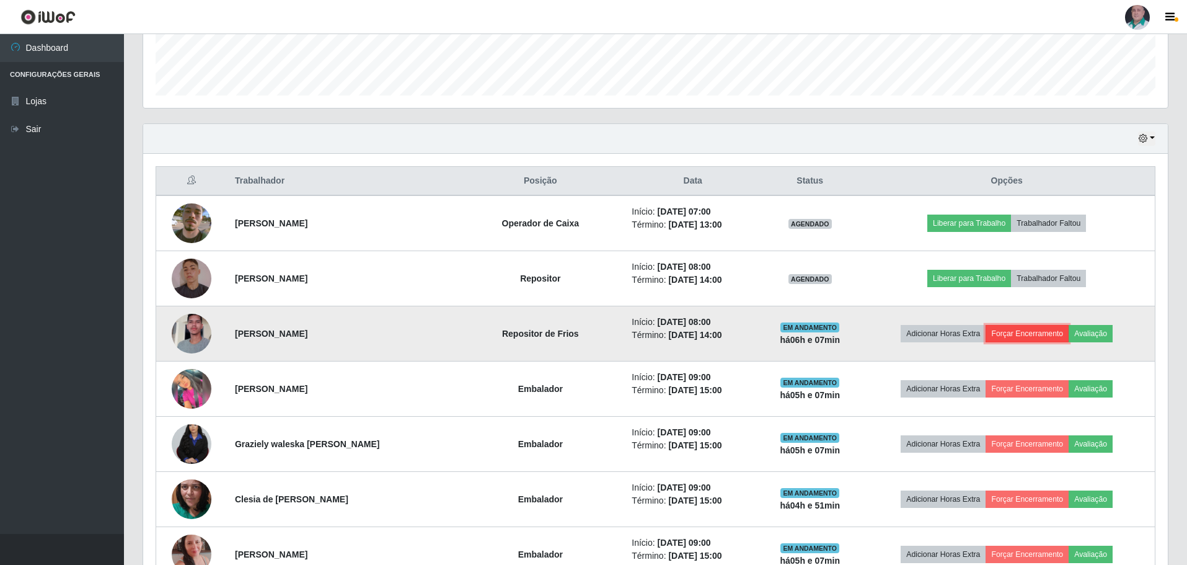
click at [1028, 328] on button "Forçar Encerramento" at bounding box center [1026, 333] width 83 height 17
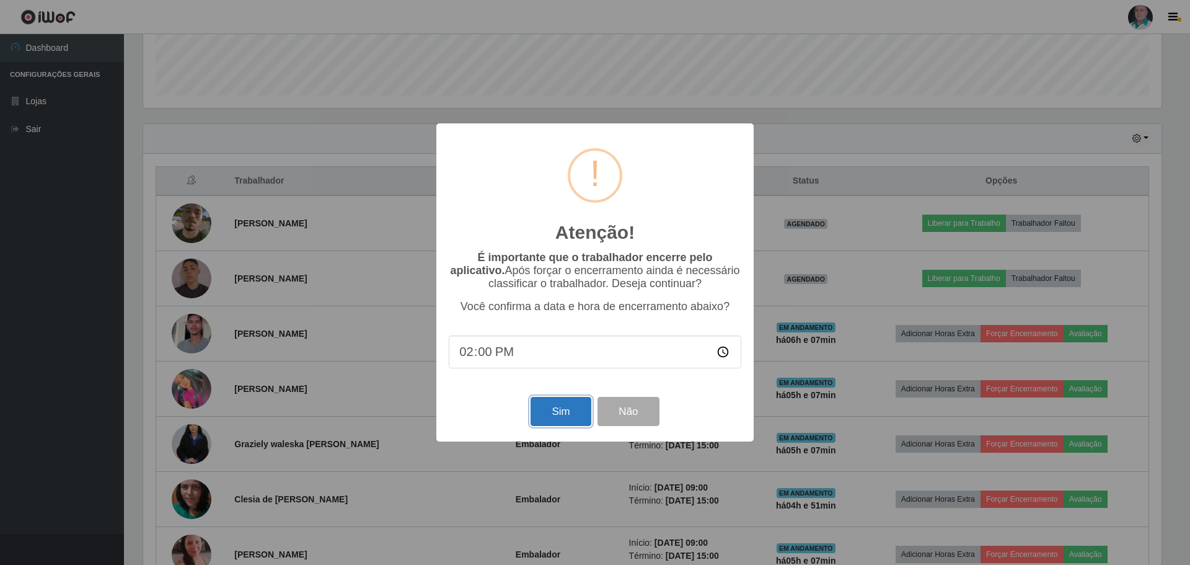
click at [546, 417] on button "Sim" at bounding box center [560, 411] width 60 height 29
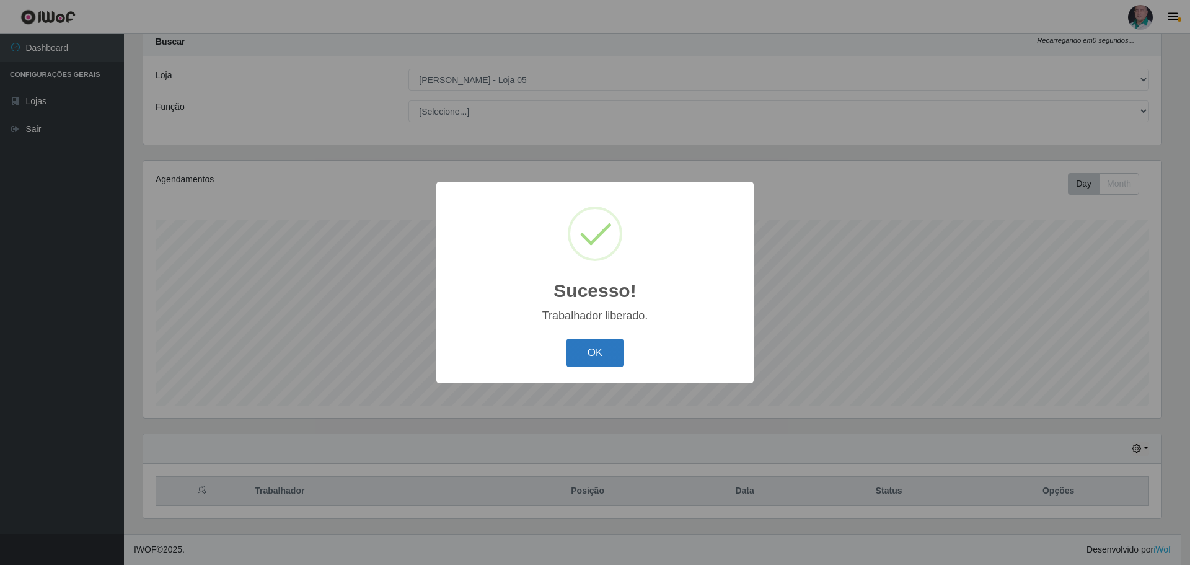
click at [605, 346] on button "OK" at bounding box center [595, 352] width 58 height 29
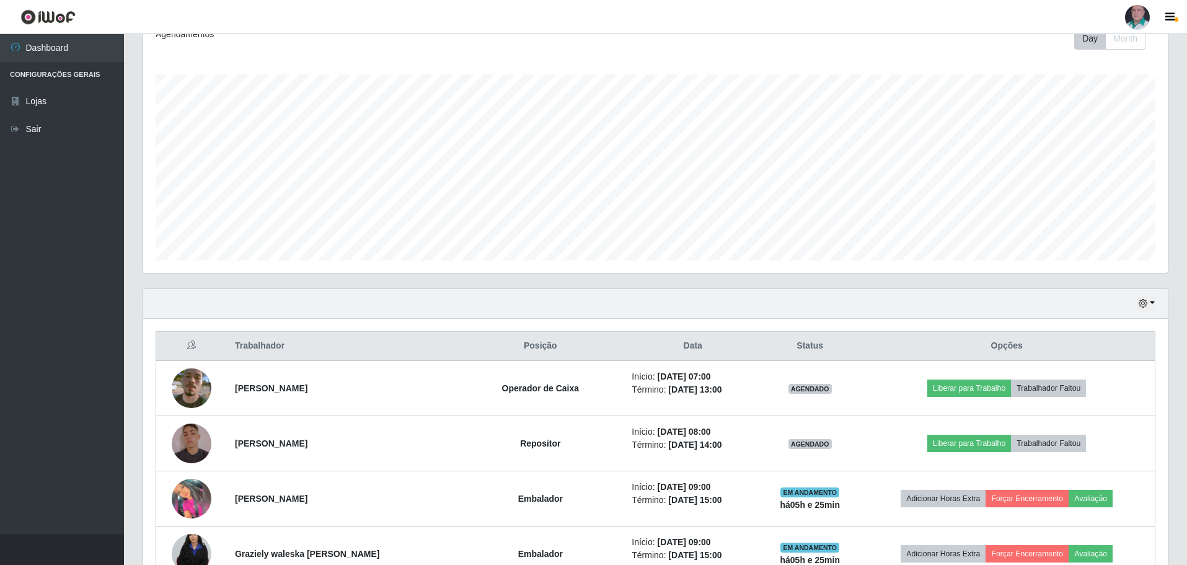
scroll to position [150, 0]
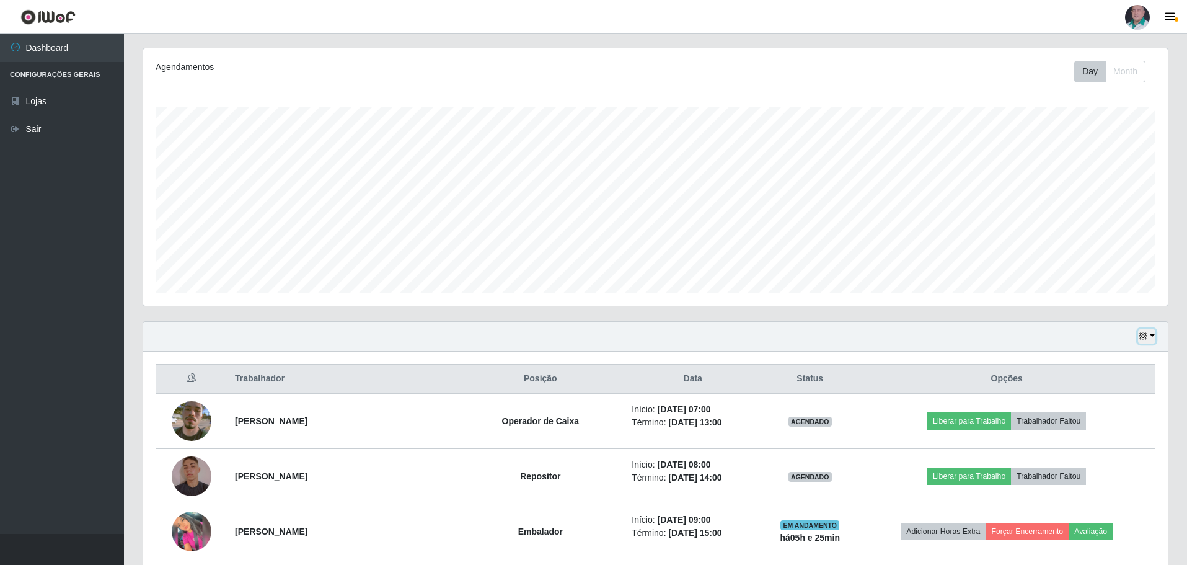
click at [1151, 334] on button "button" at bounding box center [1146, 336] width 17 height 14
click at [1124, 407] on button "3 dias" at bounding box center [1106, 410] width 98 height 26
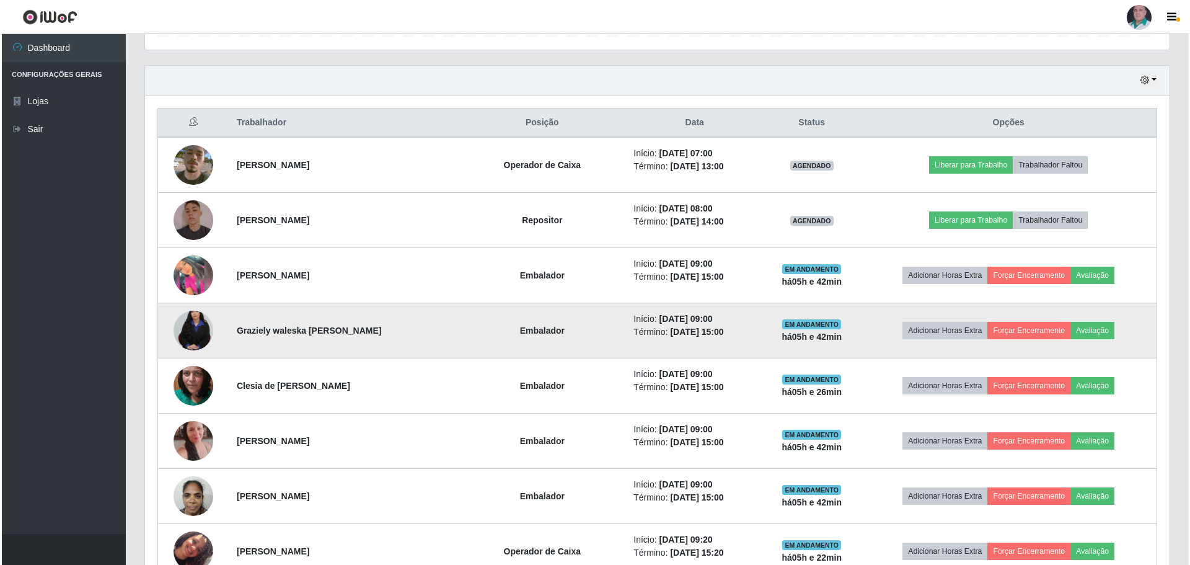
scroll to position [388, 0]
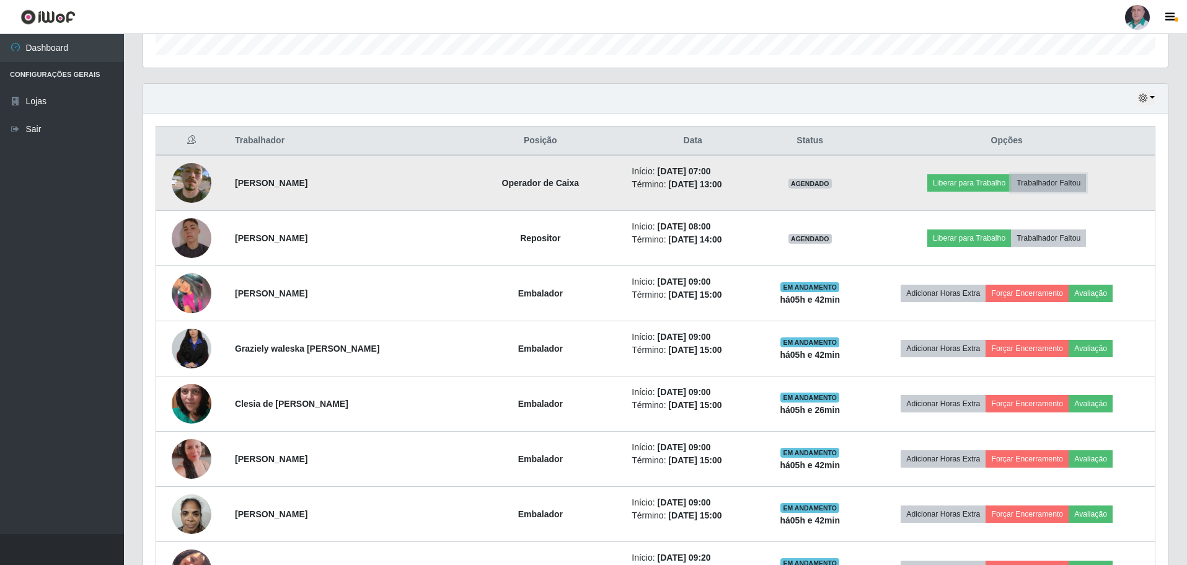
click at [1060, 177] on button "Trabalhador Faltou" at bounding box center [1048, 182] width 75 height 17
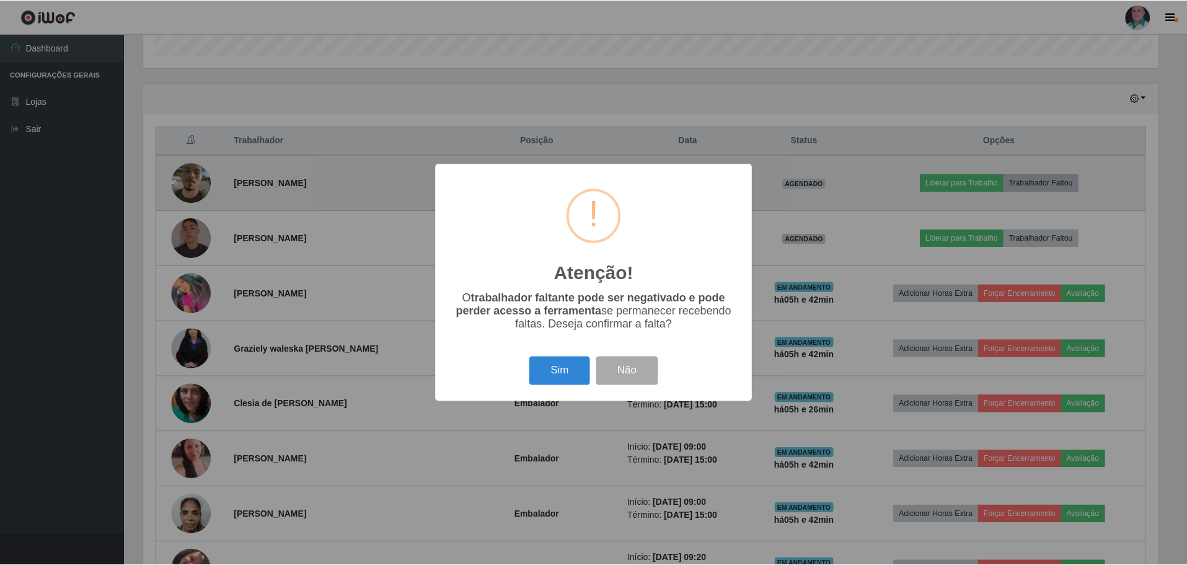
scroll to position [257, 1018]
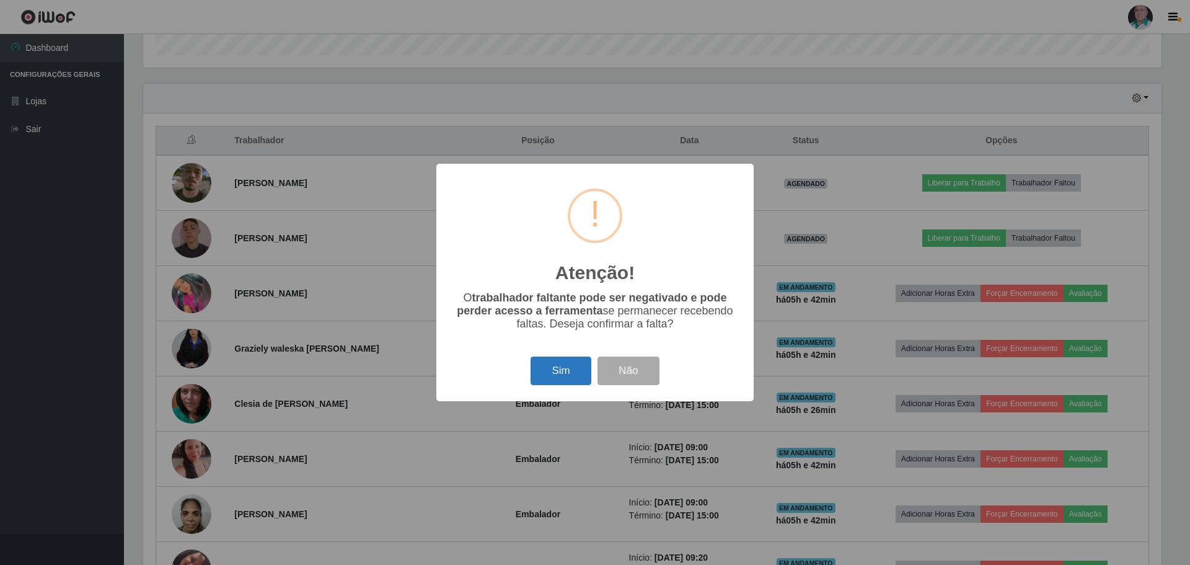
click at [561, 370] on button "Sim" at bounding box center [560, 370] width 60 height 29
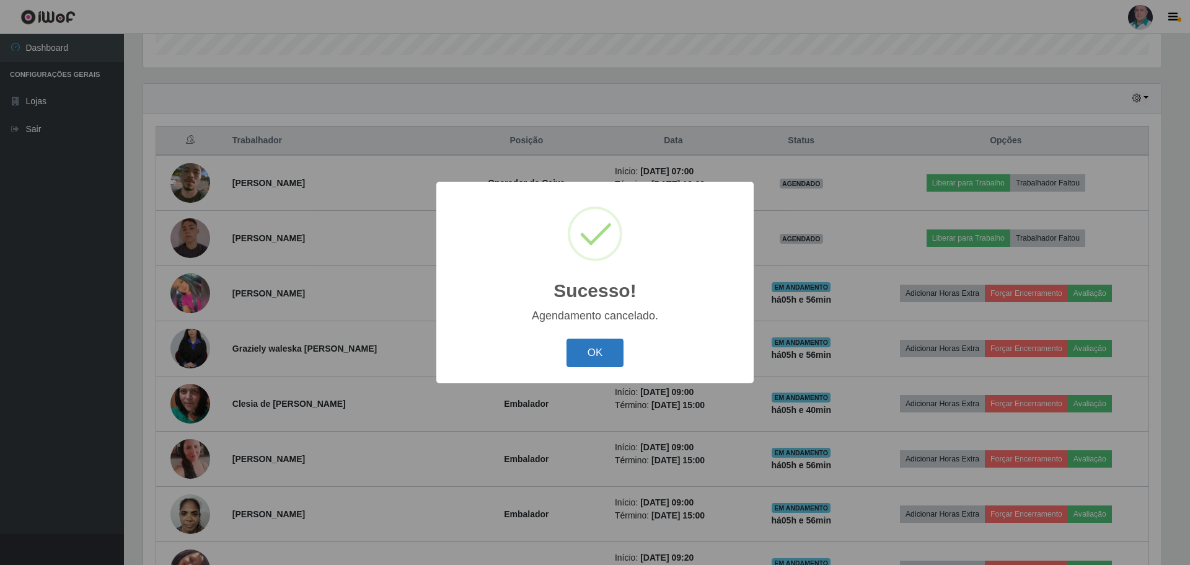
click at [605, 341] on button "OK" at bounding box center [595, 352] width 58 height 29
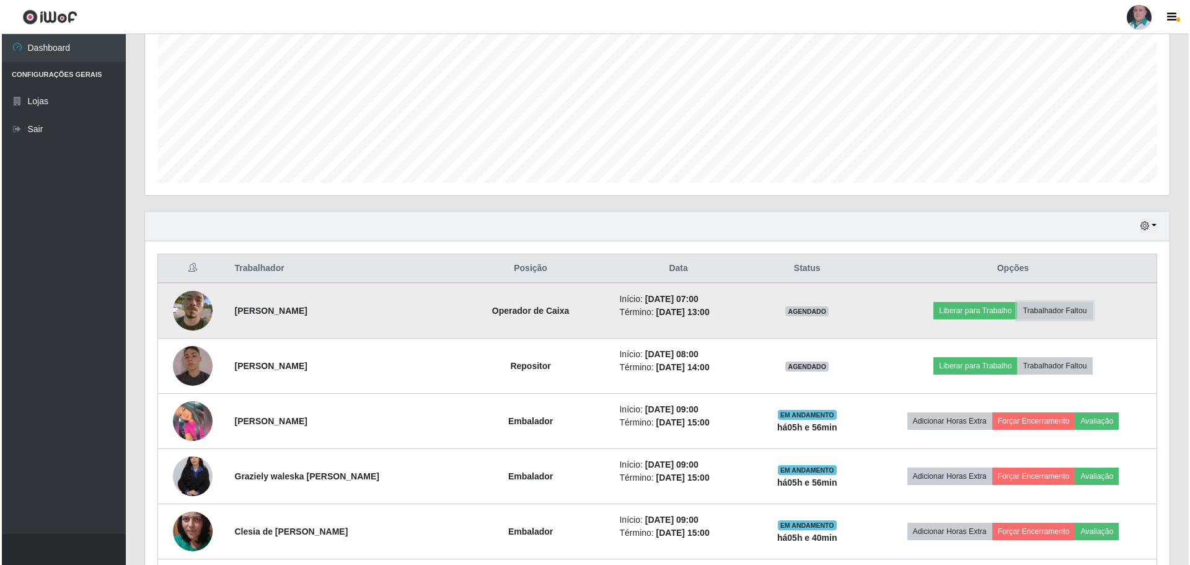
scroll to position [264, 0]
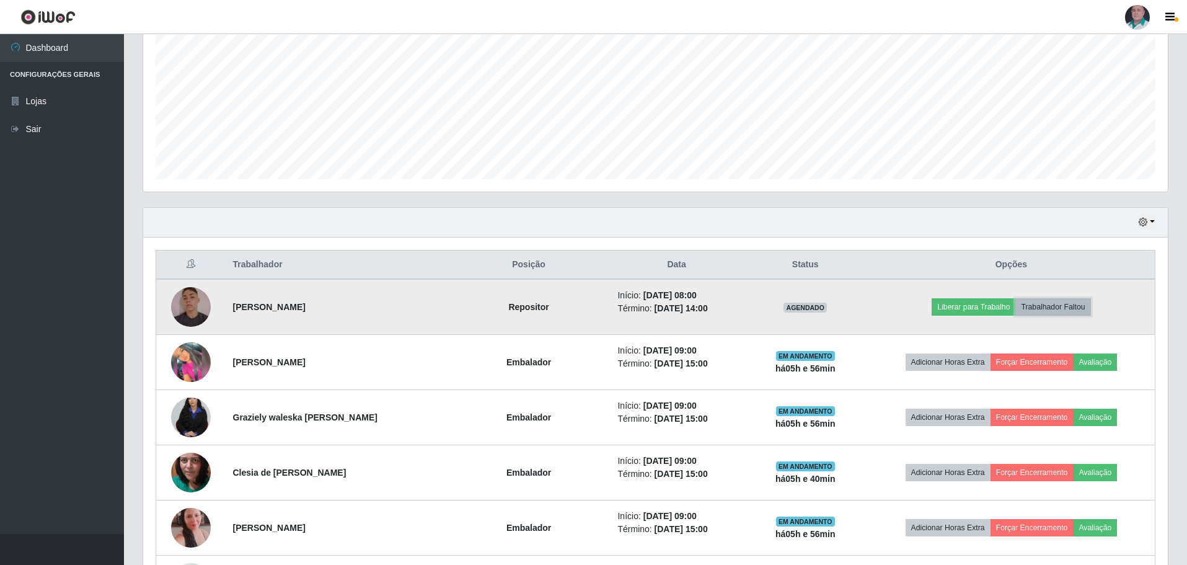
click at [1062, 306] on button "Trabalhador Faltou" at bounding box center [1052, 306] width 75 height 17
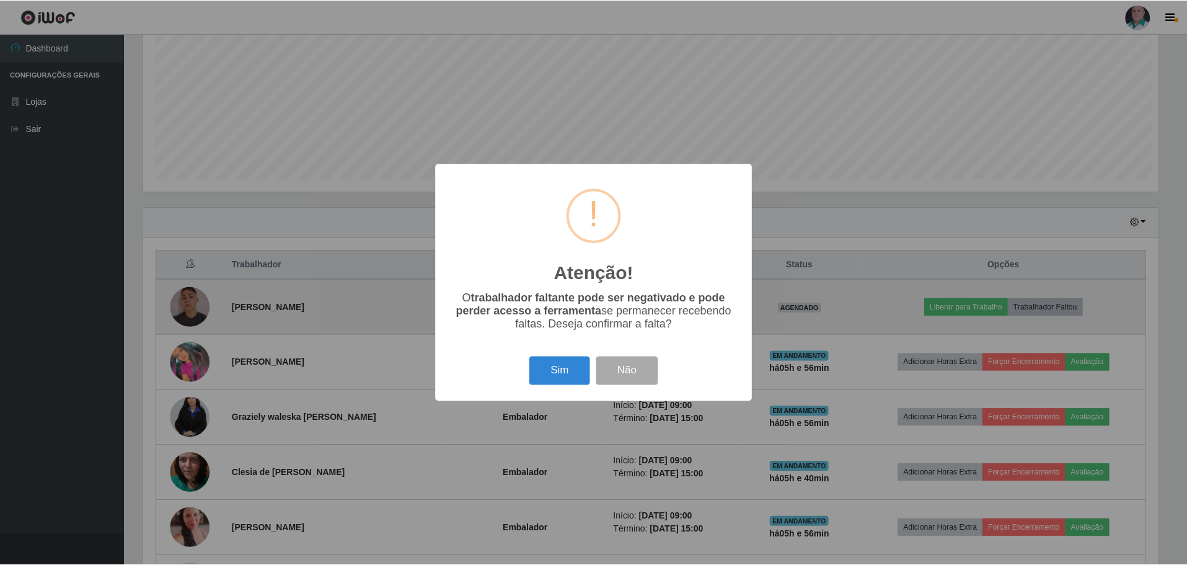
scroll to position [257, 1018]
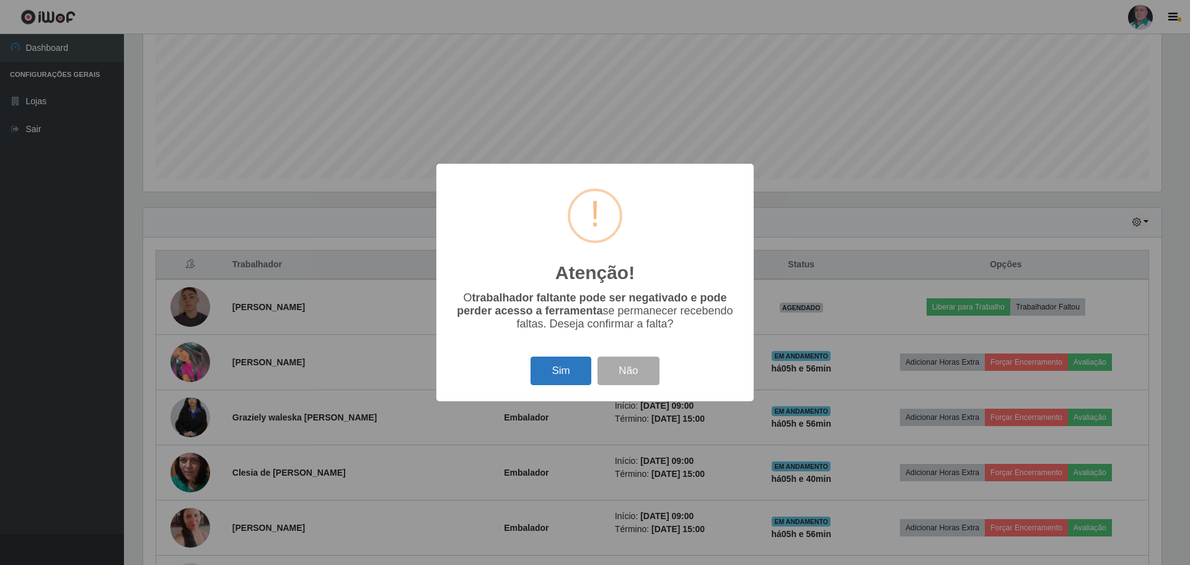
click at [568, 374] on button "Sim" at bounding box center [560, 370] width 60 height 29
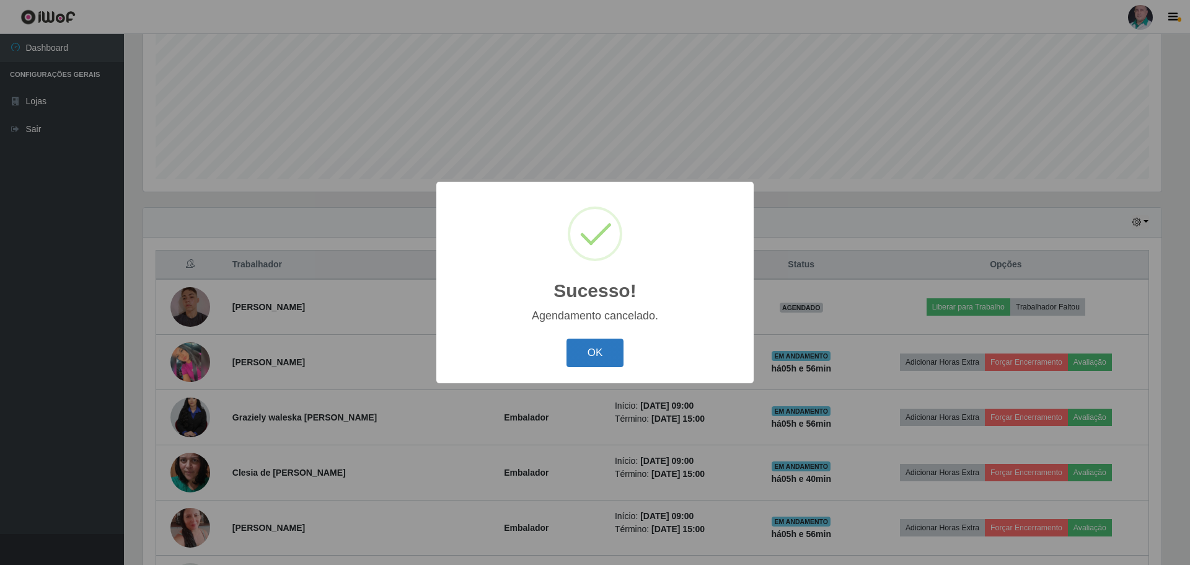
click at [588, 346] on button "OK" at bounding box center [595, 352] width 58 height 29
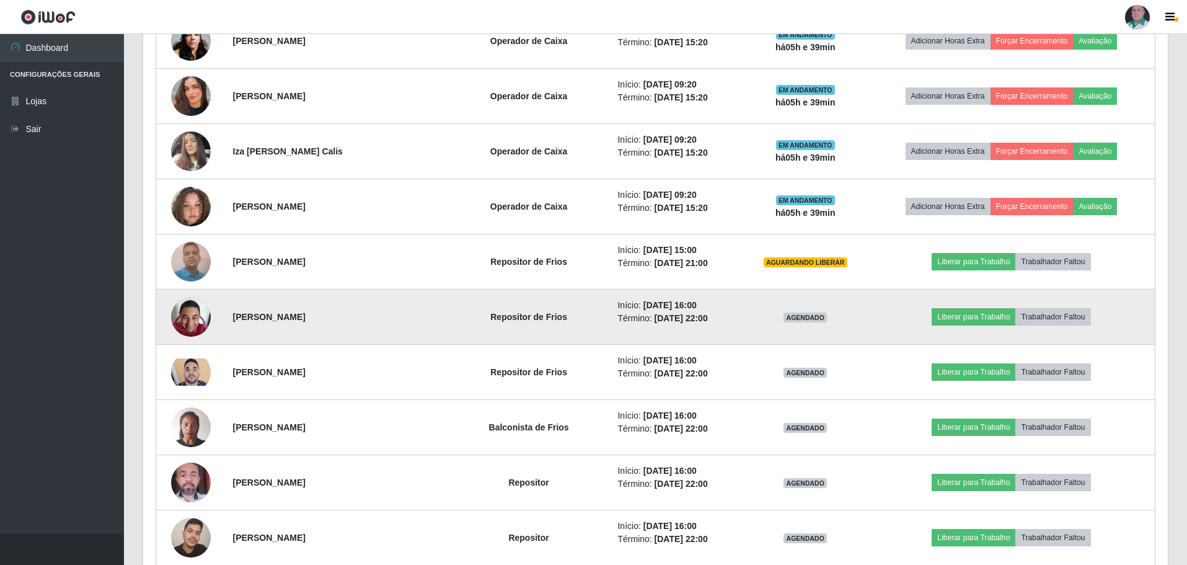
scroll to position [946, 0]
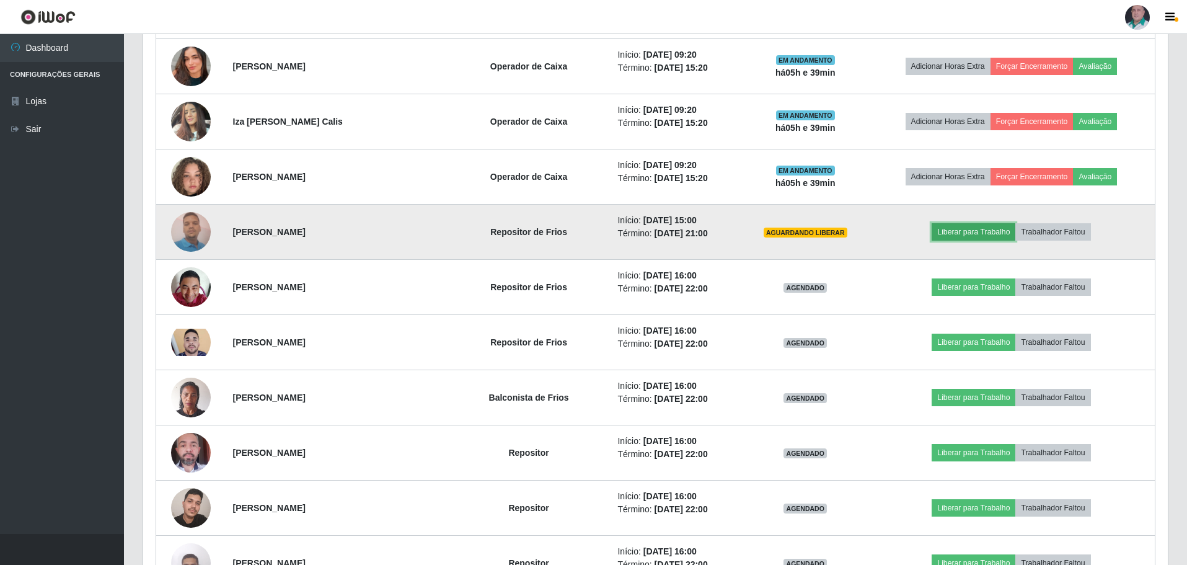
click at [956, 231] on button "Liberar para Trabalho" at bounding box center [973, 231] width 84 height 17
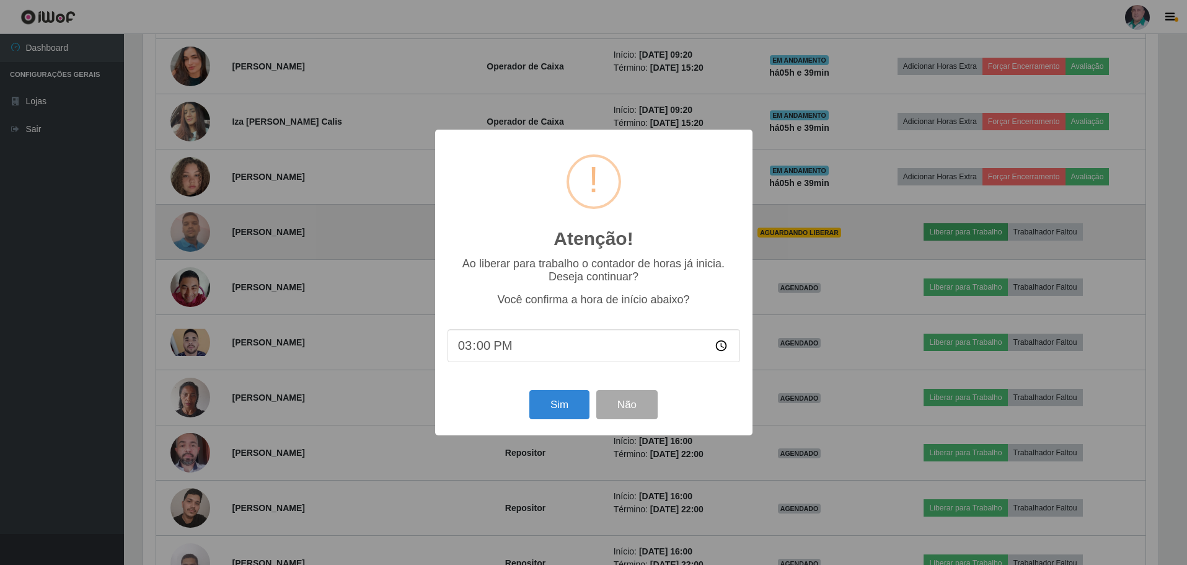
scroll to position [257, 1018]
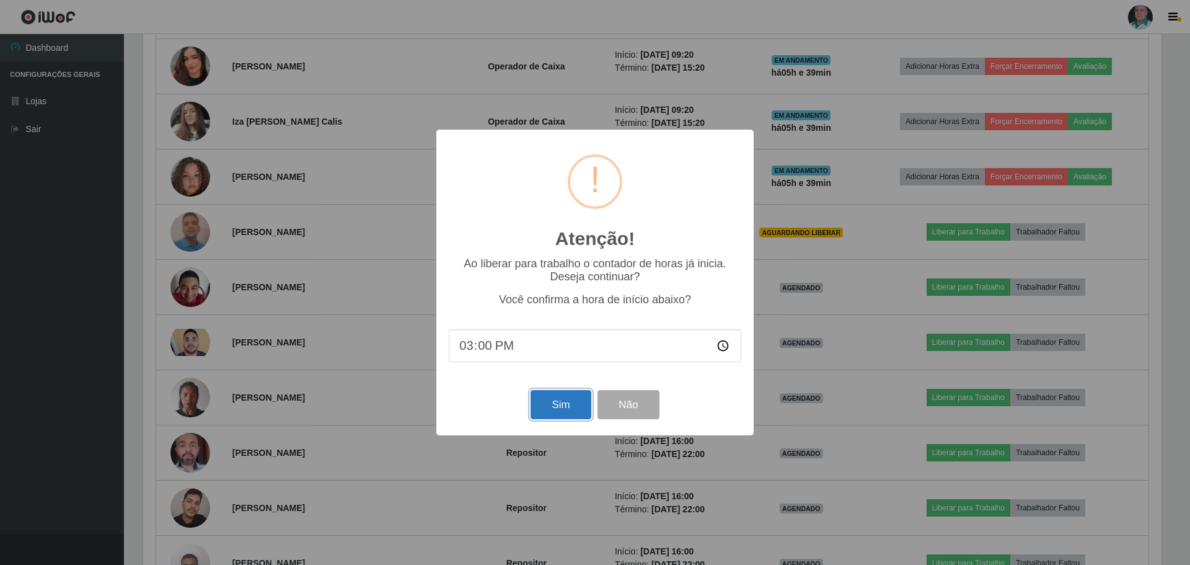
click at [553, 403] on button "Sim" at bounding box center [560, 404] width 60 height 29
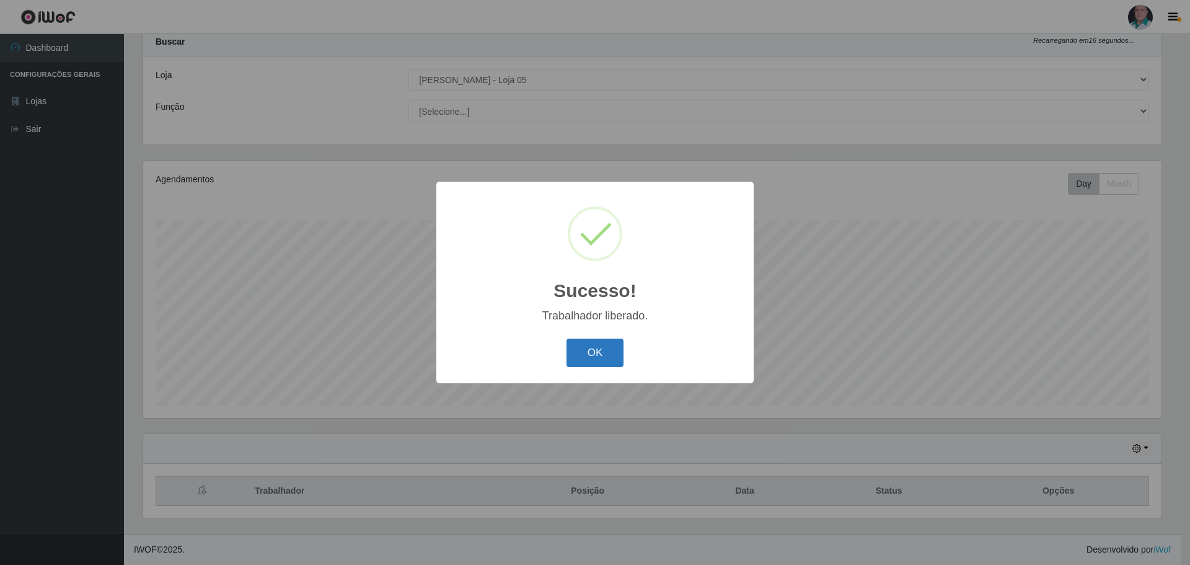
click at [603, 354] on button "OK" at bounding box center [595, 352] width 58 height 29
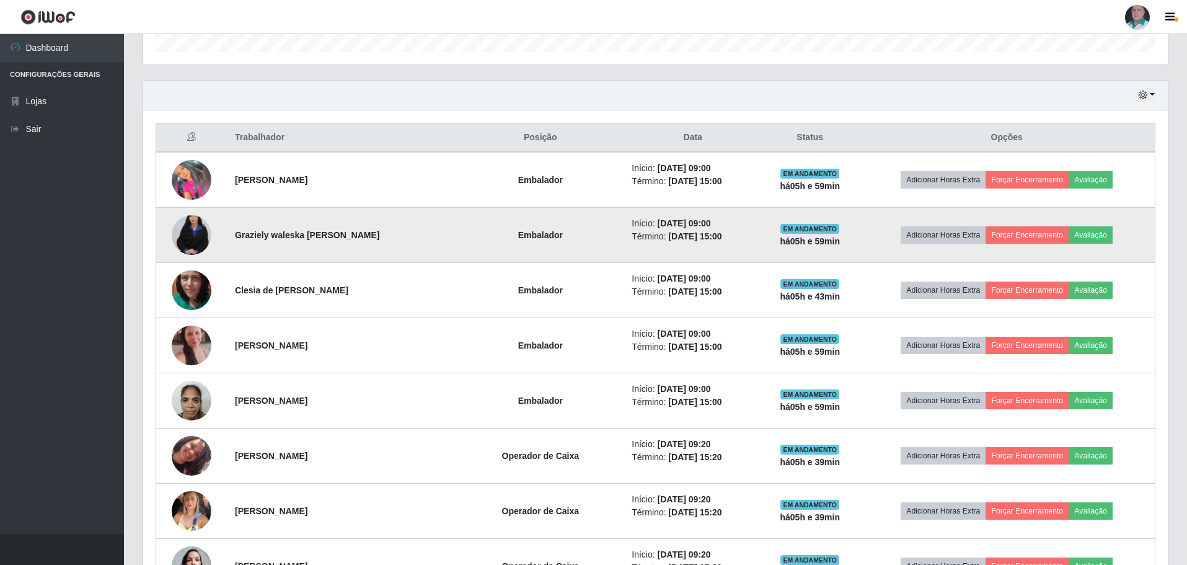
scroll to position [410, 0]
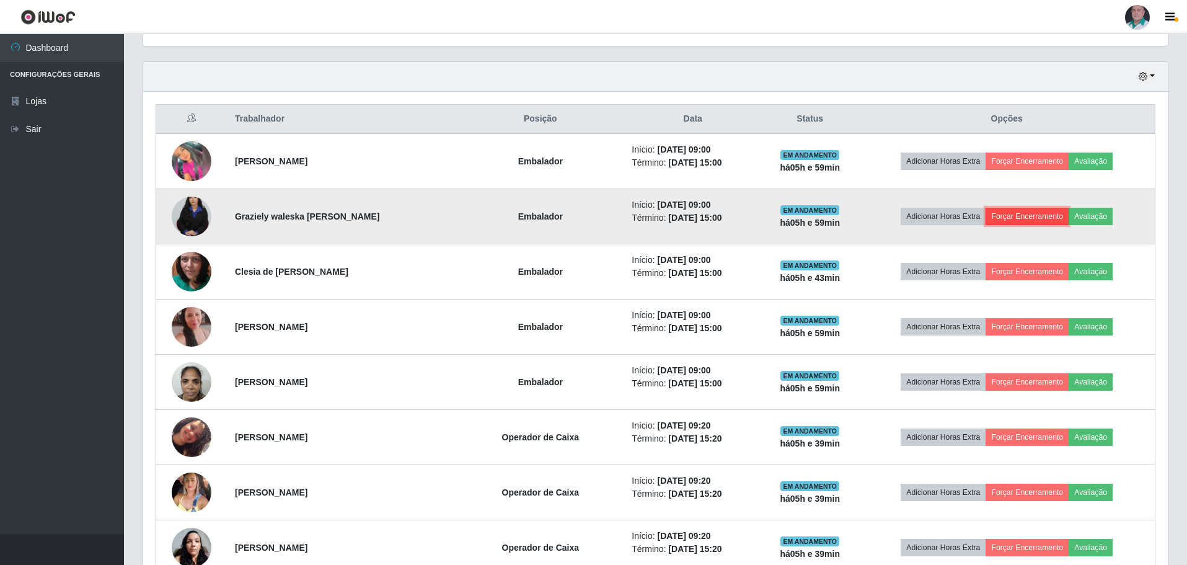
click at [1031, 216] on button "Forçar Encerramento" at bounding box center [1026, 216] width 83 height 17
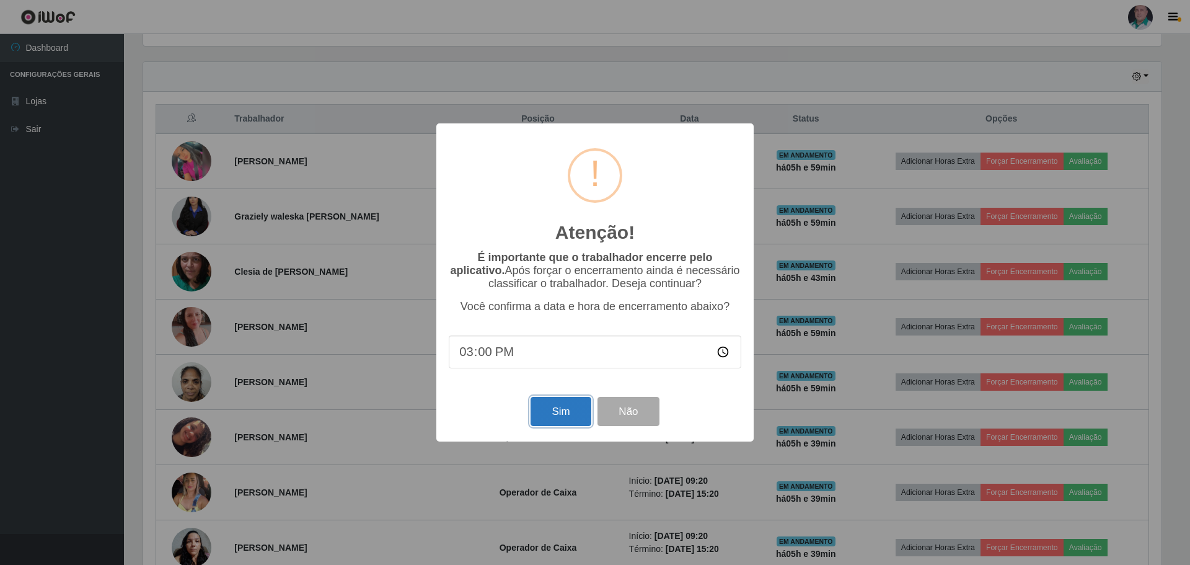
click at [561, 413] on button "Sim" at bounding box center [560, 411] width 60 height 29
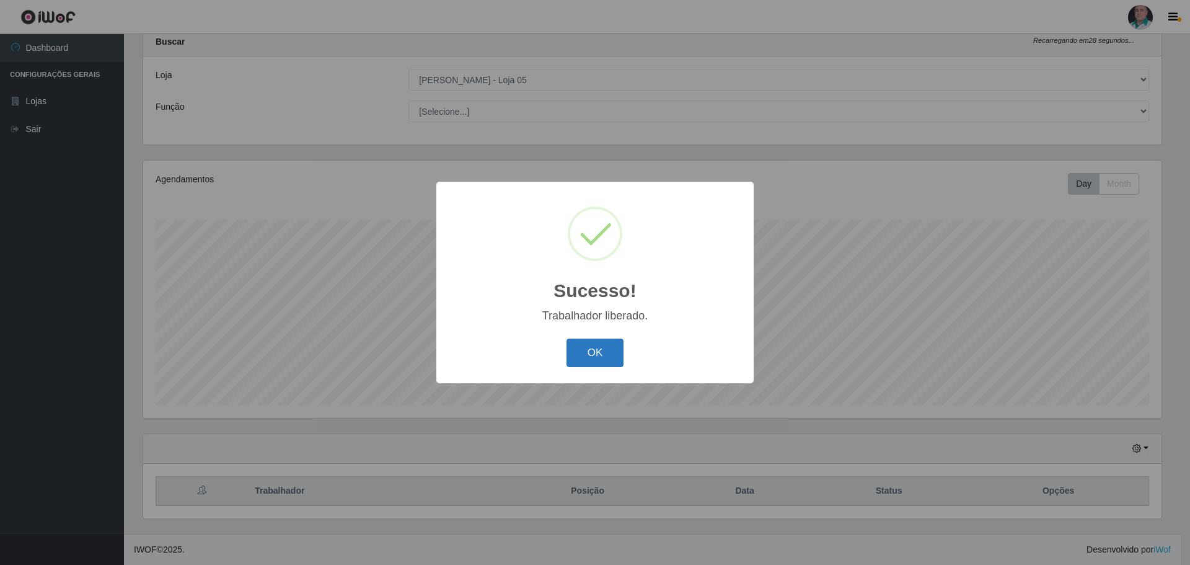
click at [589, 360] on button "OK" at bounding box center [595, 352] width 58 height 29
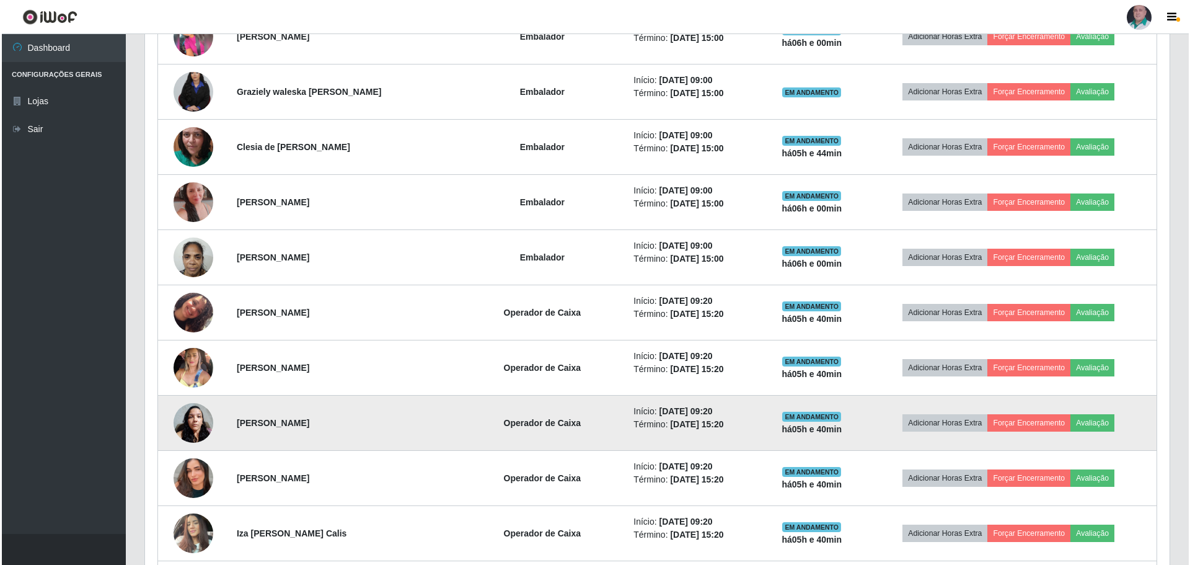
scroll to position [534, 0]
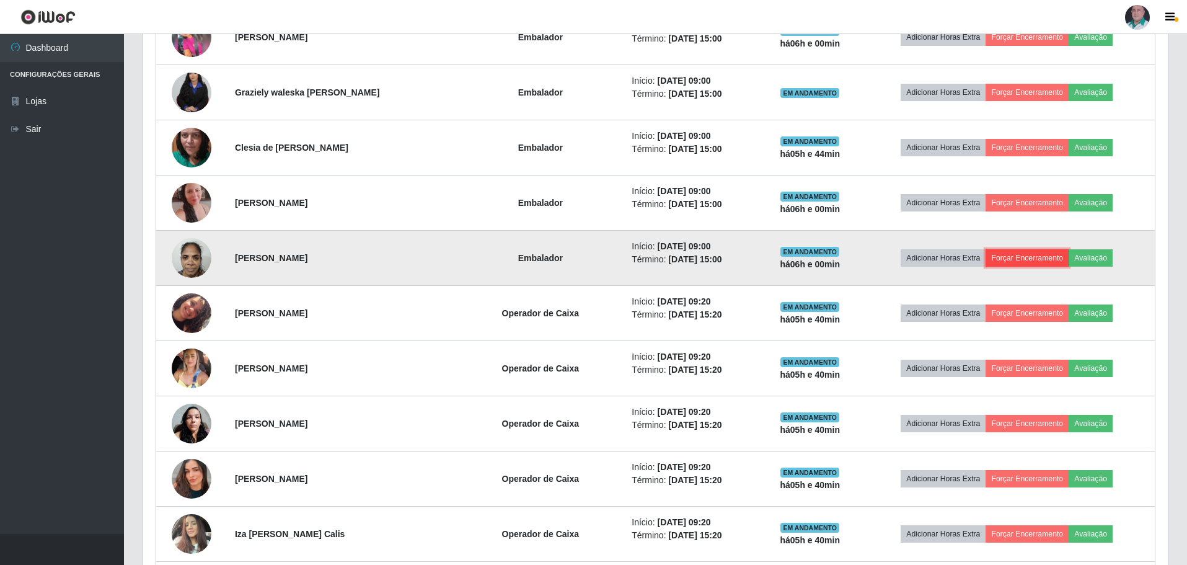
click at [1036, 256] on button "Forçar Encerramento" at bounding box center [1026, 257] width 83 height 17
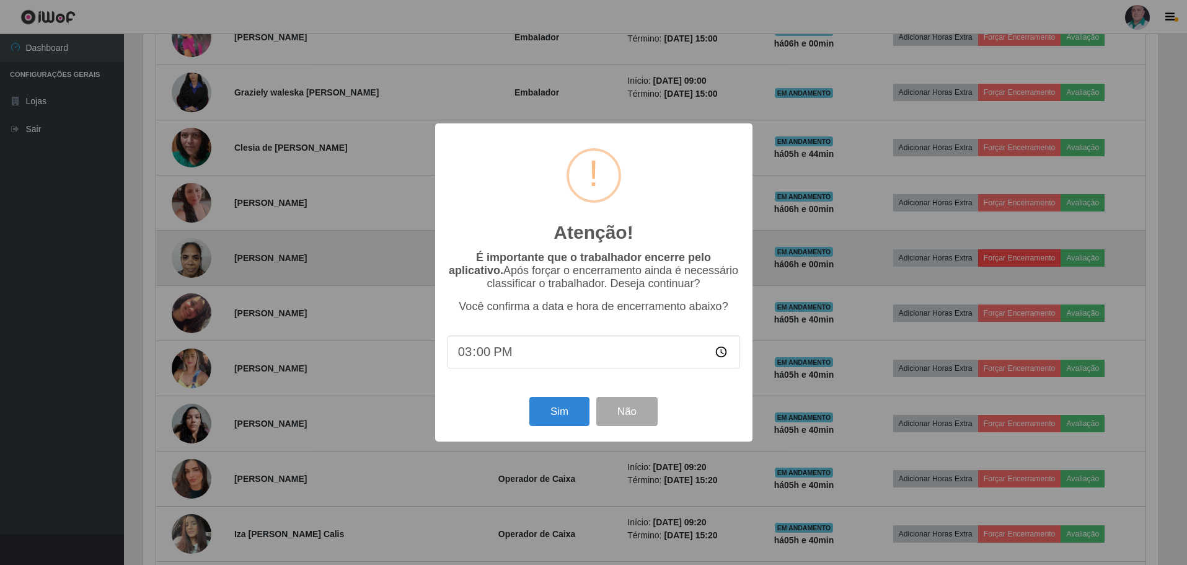
scroll to position [257, 1018]
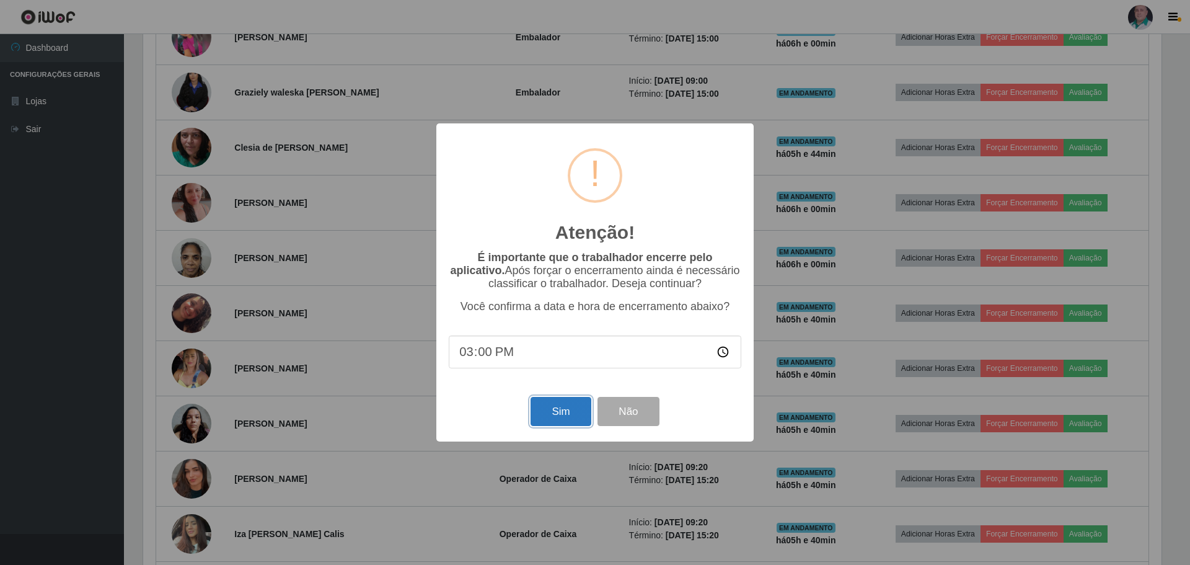
click at [563, 414] on button "Sim" at bounding box center [560, 411] width 60 height 29
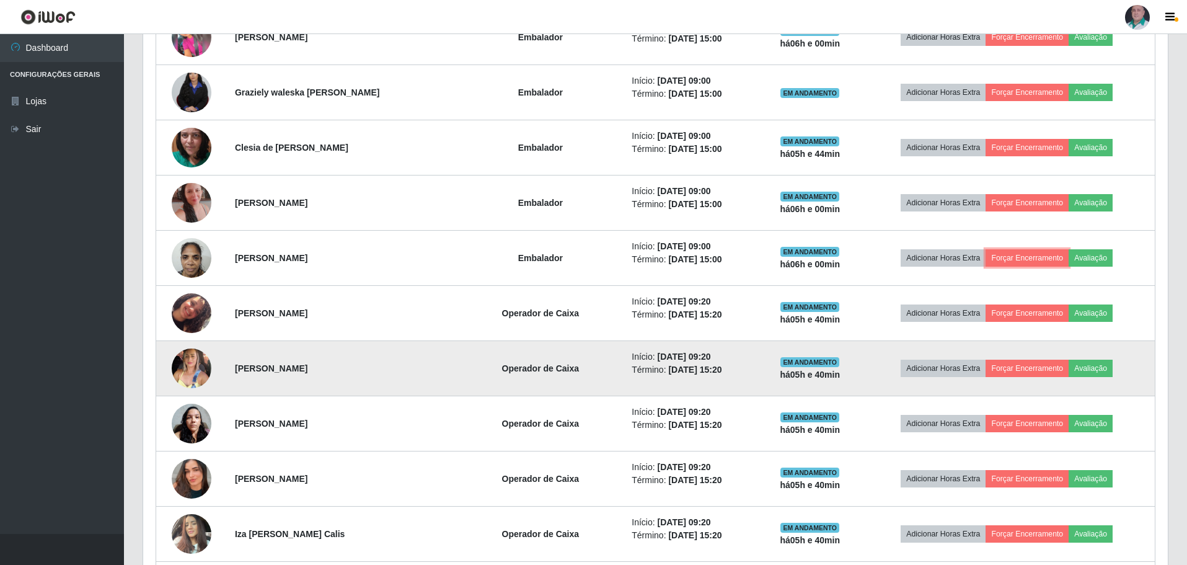
scroll to position [257, 1024]
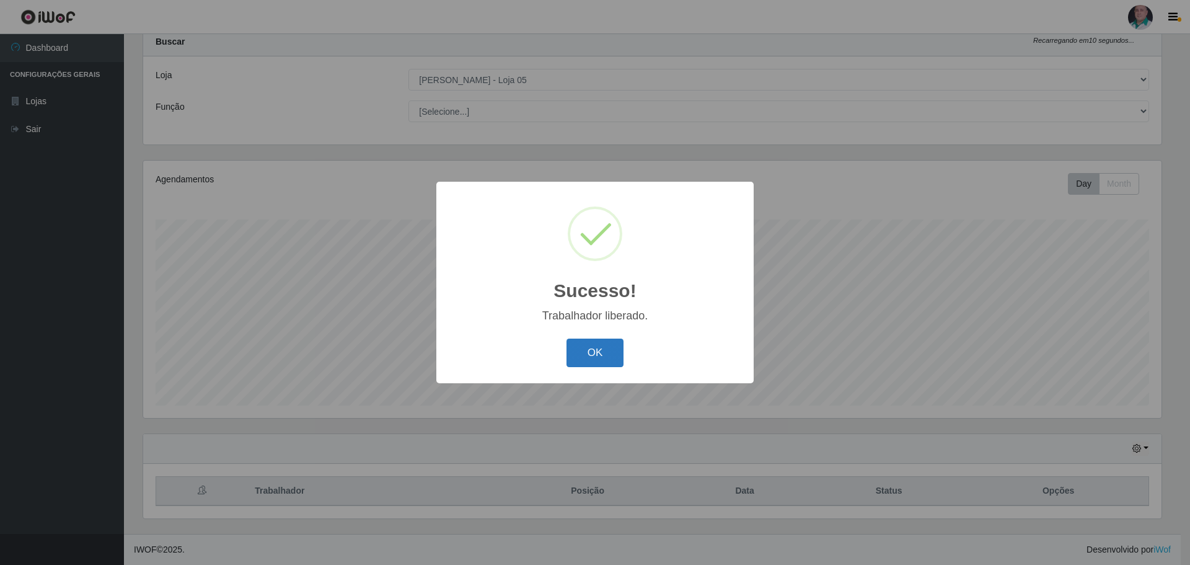
click at [599, 345] on button "OK" at bounding box center [595, 352] width 58 height 29
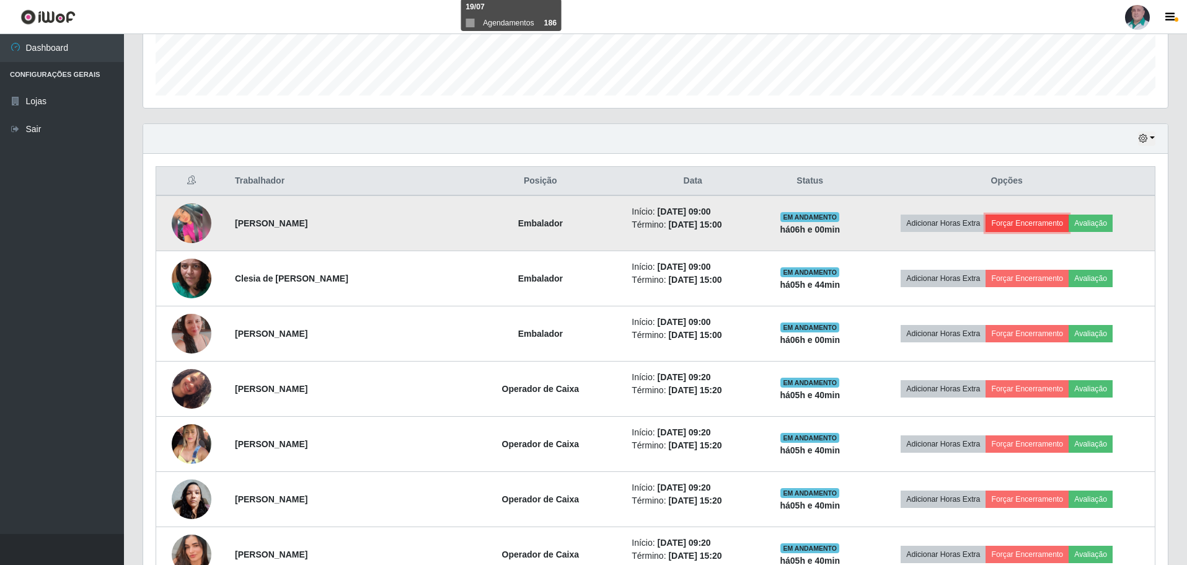
click at [1023, 221] on button "Forçar Encerramento" at bounding box center [1026, 222] width 83 height 17
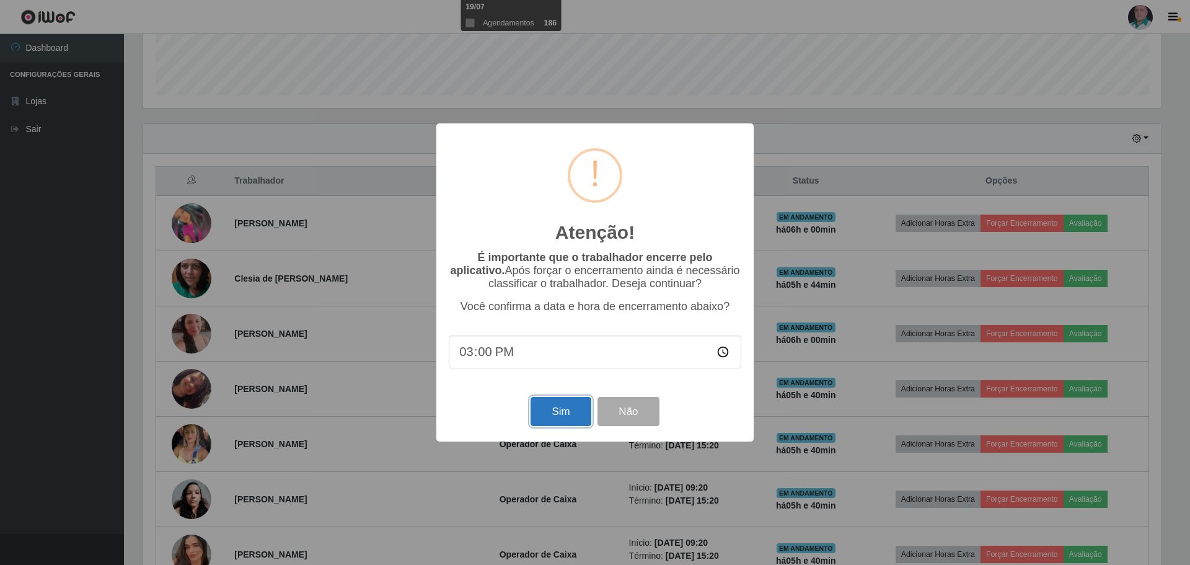
click at [561, 421] on button "Sim" at bounding box center [560, 411] width 60 height 29
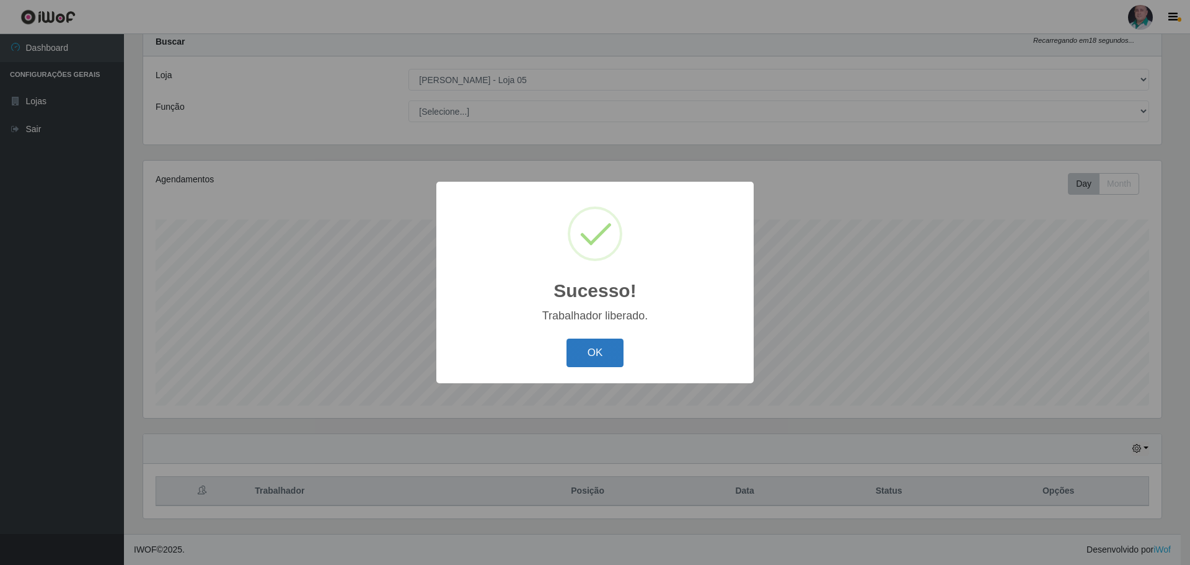
click at [600, 357] on button "OK" at bounding box center [595, 352] width 58 height 29
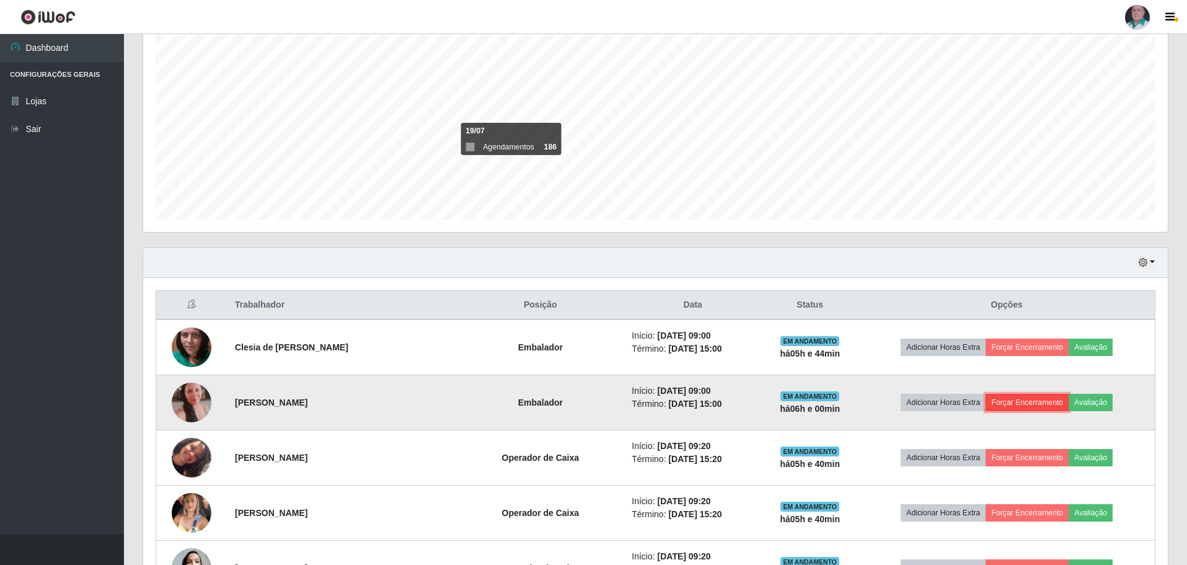
click at [1023, 398] on button "Forçar Encerramento" at bounding box center [1026, 402] width 83 height 17
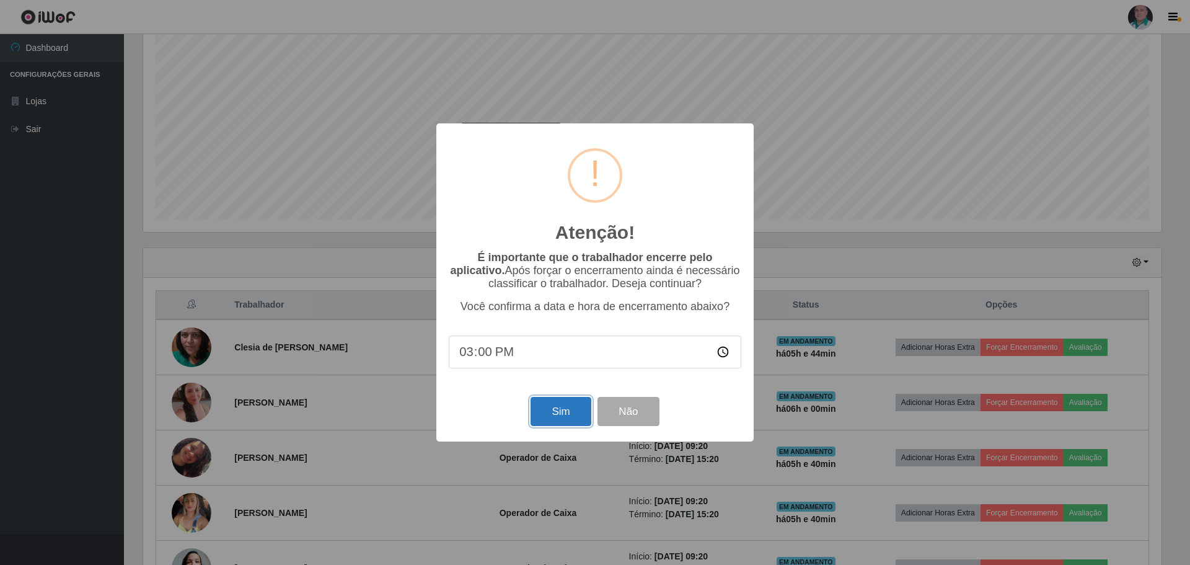
click at [571, 412] on button "Sim" at bounding box center [560, 411] width 60 height 29
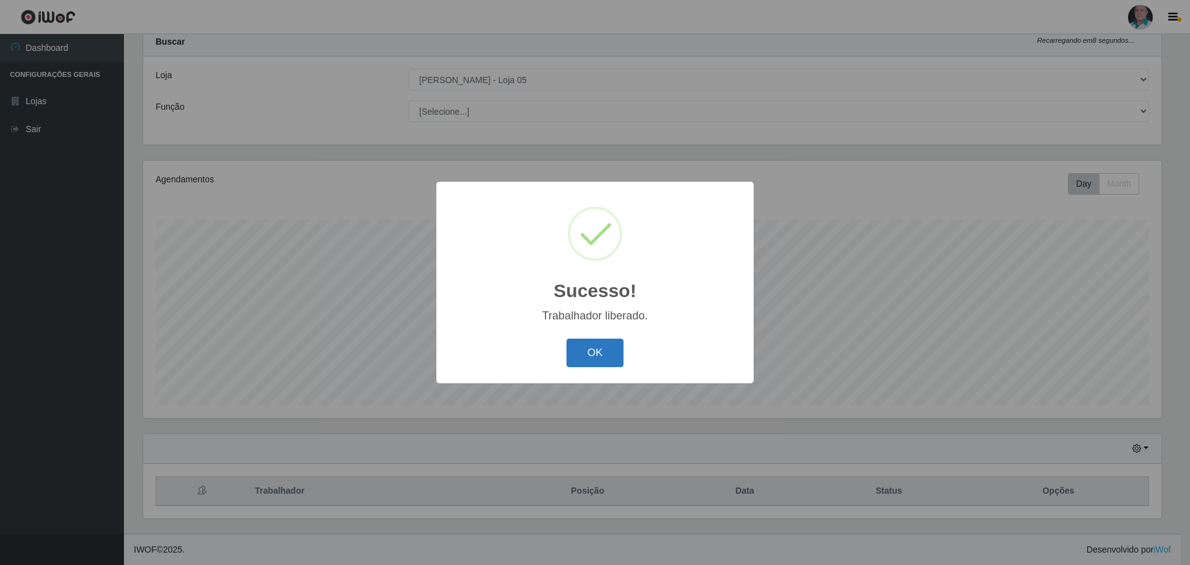
click at [586, 357] on button "OK" at bounding box center [595, 352] width 58 height 29
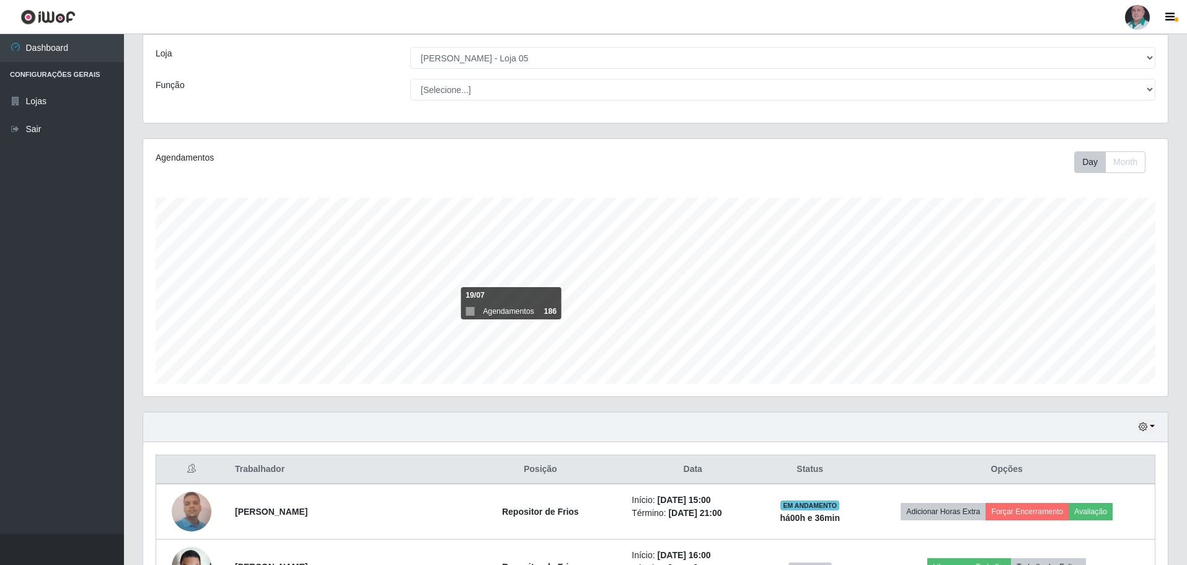
scroll to position [0, 0]
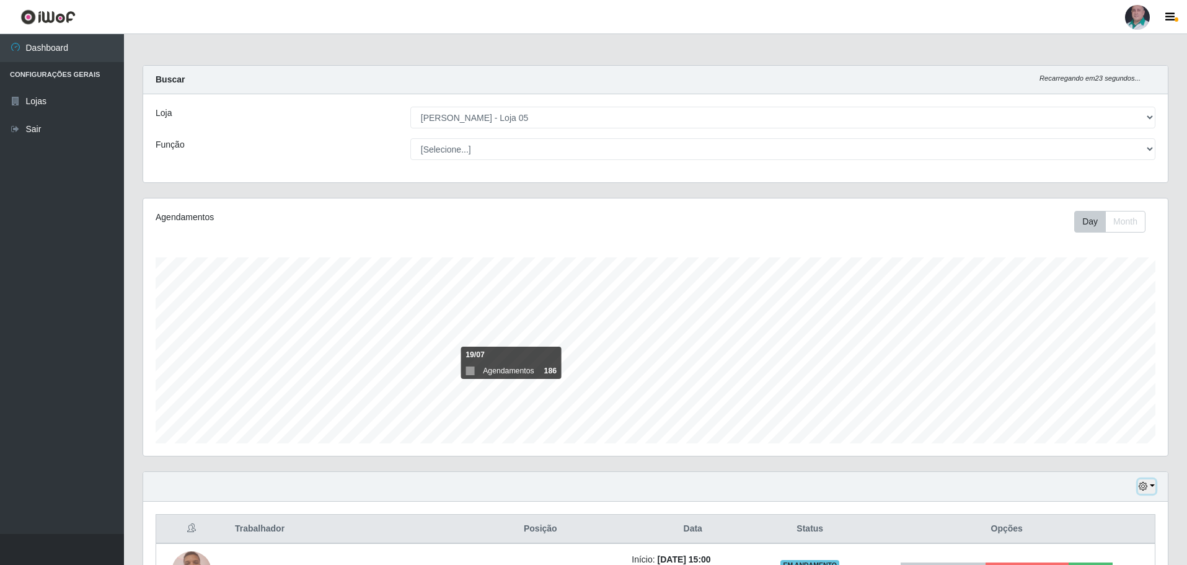
click at [1151, 488] on button "button" at bounding box center [1146, 486] width 17 height 14
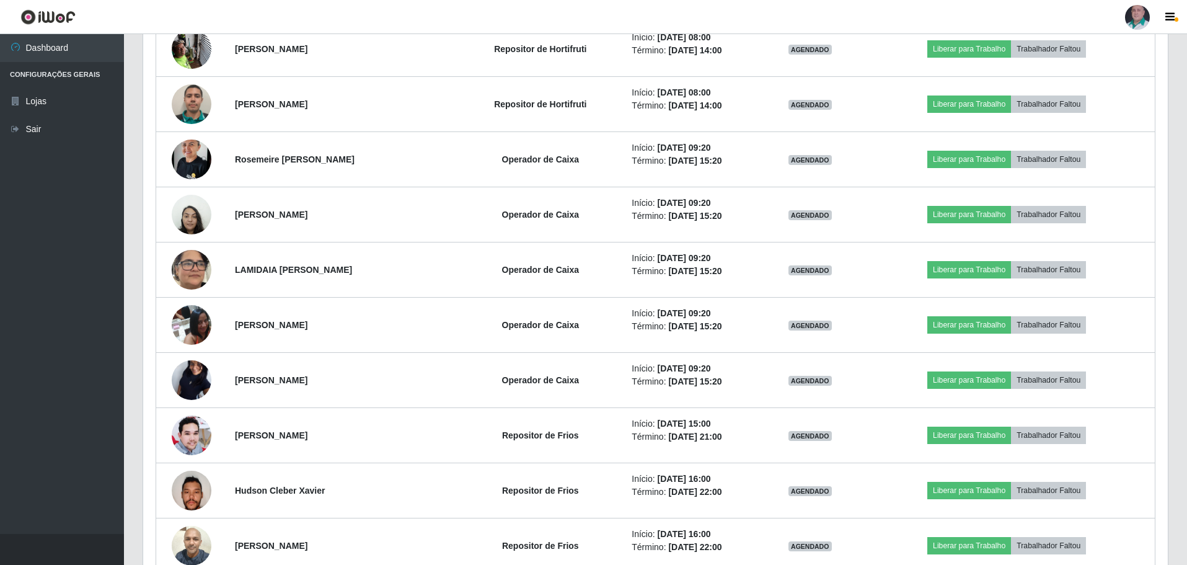
scroll to position [2531, 0]
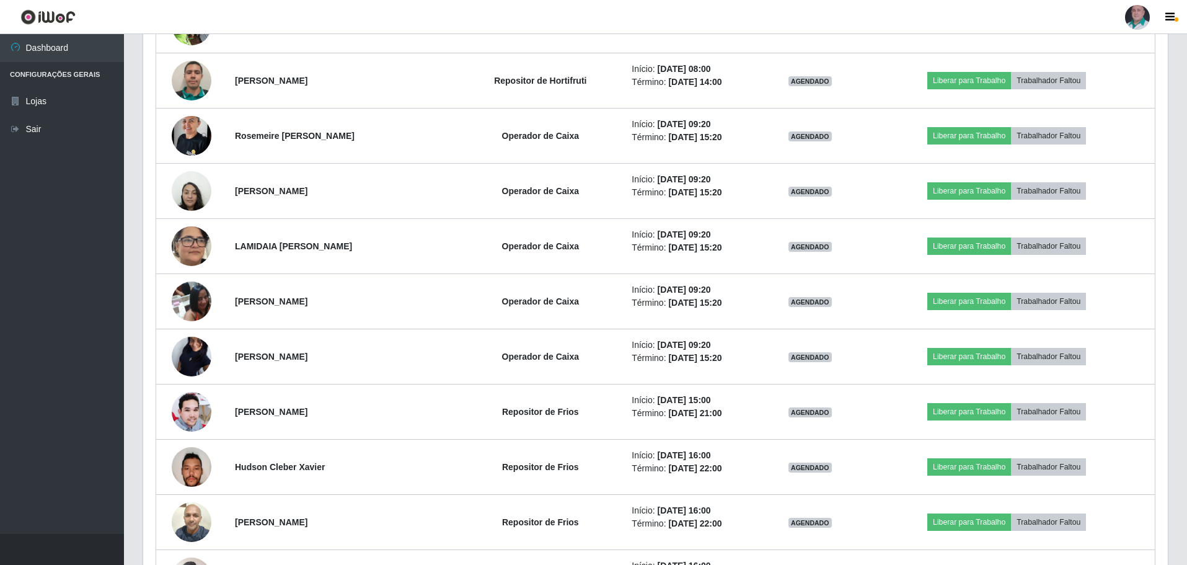
drag, startPoint x: 1172, startPoint y: 302, endPoint x: 1180, endPoint y: 307, distance: 9.3
click at [1175, 313] on div "Hoje 1 dia 3 dias 1 Semana Não encerrados Trabalhador Posição Data Status Opçõe…" at bounding box center [655, 389] width 1044 height 4899
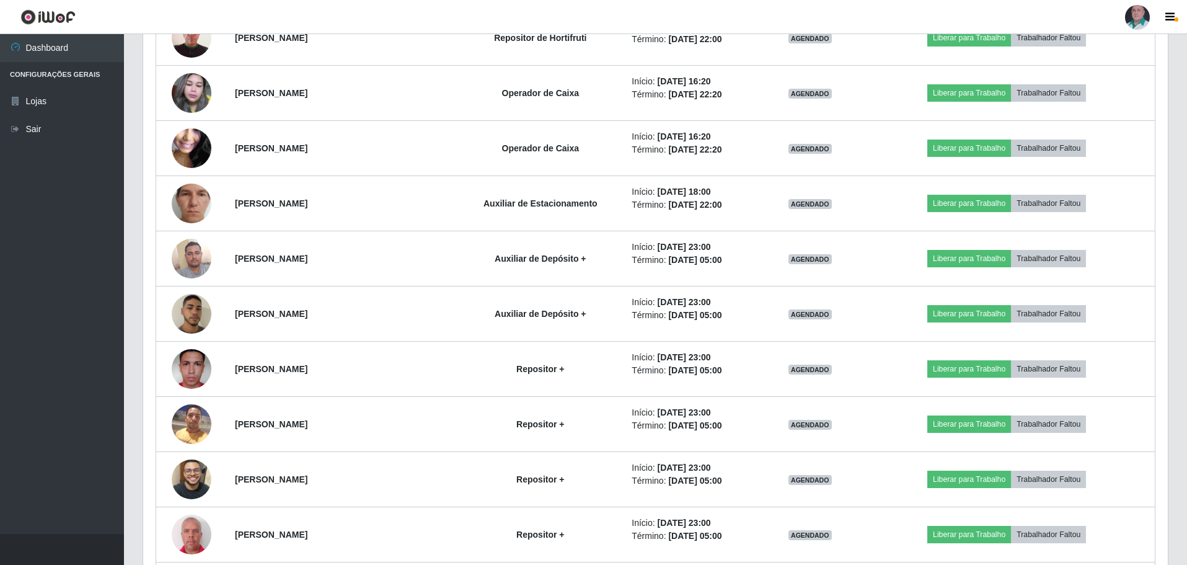
scroll to position [1671, 0]
